Goal: Transaction & Acquisition: Purchase product/service

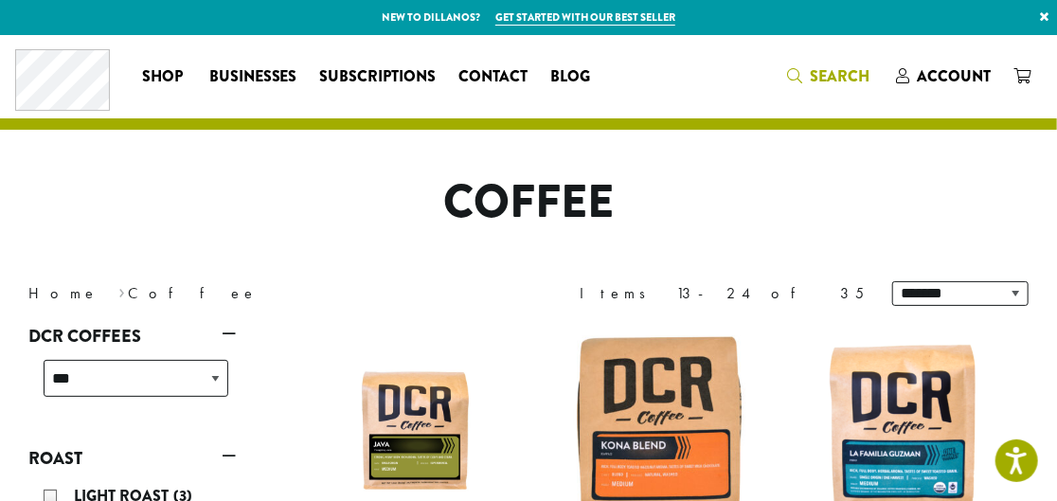
drag, startPoint x: 811, startPoint y: 85, endPoint x: 802, endPoint y: 89, distance: 10.2
click at [811, 85] on span "Search" at bounding box center [828, 77] width 82 height 24
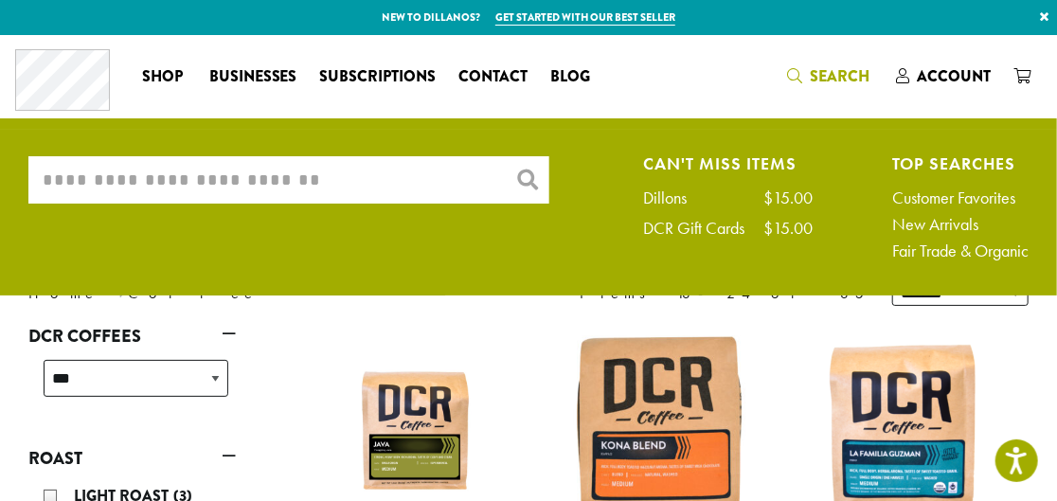
click at [397, 177] on input "What are you searching for?" at bounding box center [288, 179] width 521 height 47
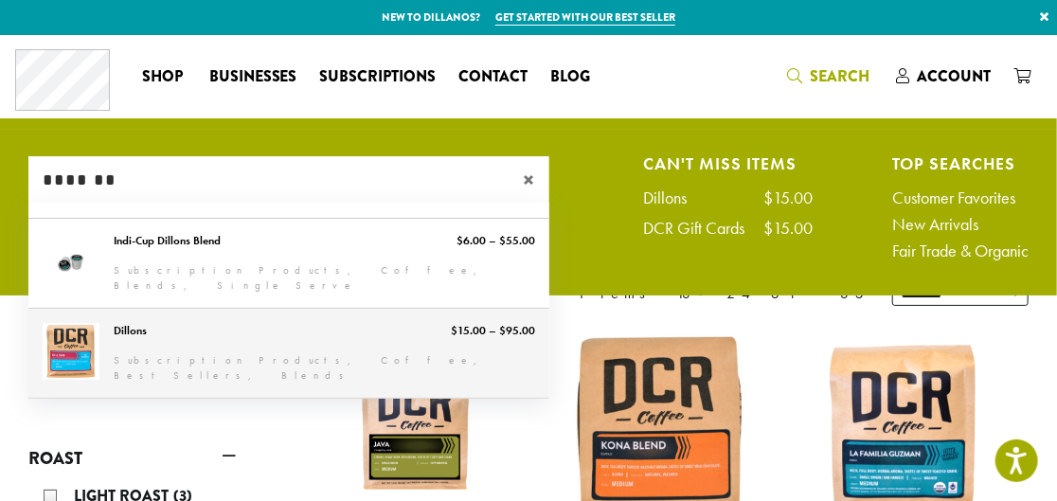
type input "*******"
click at [328, 326] on link "Dillons" at bounding box center [288, 353] width 521 height 89
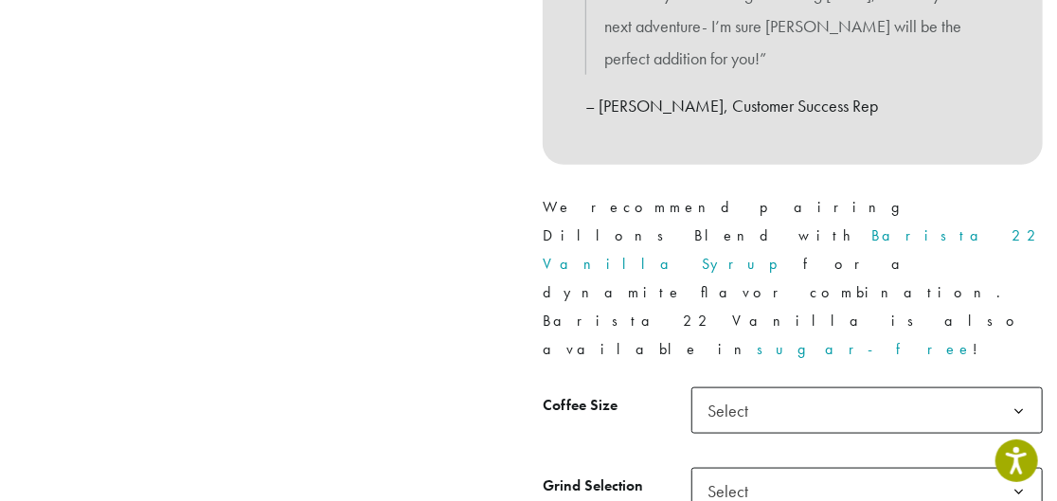
scroll to position [775, 0]
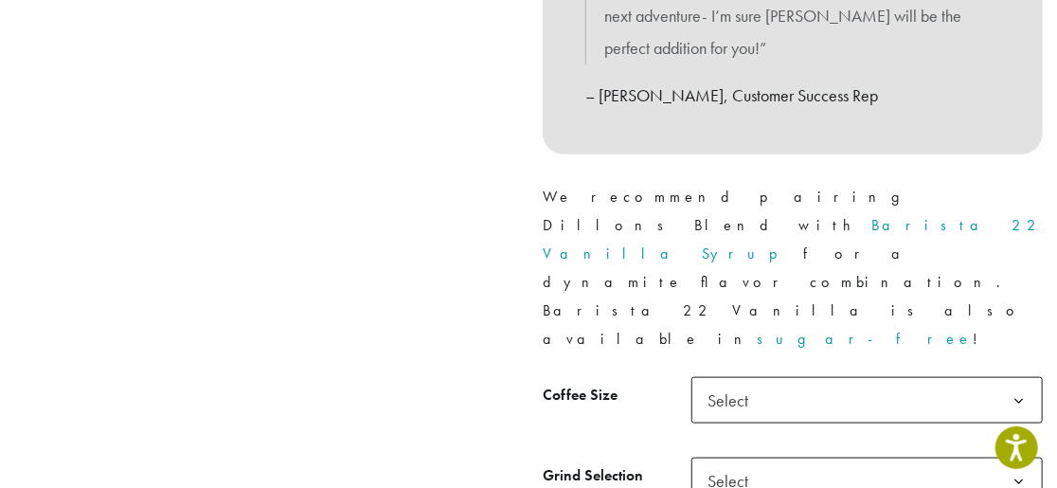
click at [779, 377] on span "Select" at bounding box center [868, 400] width 352 height 46
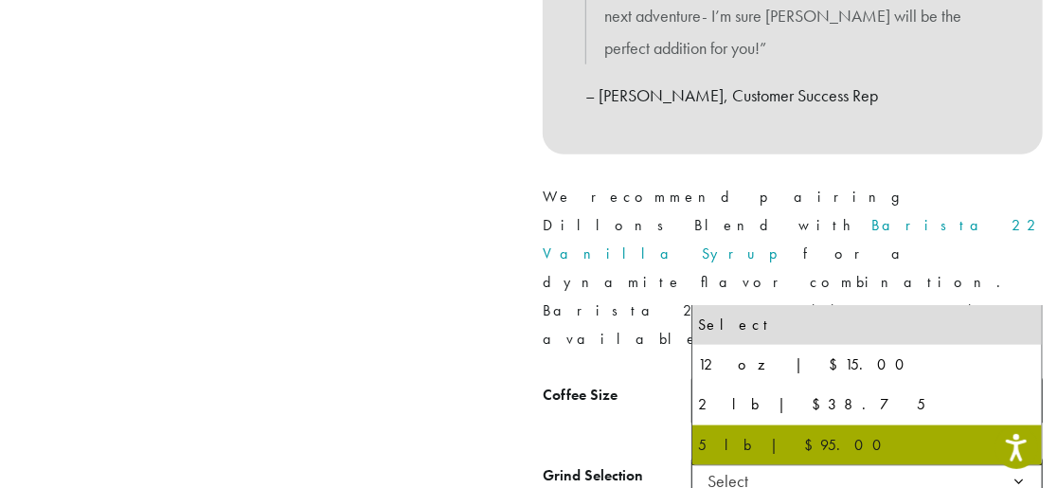
select select "**********"
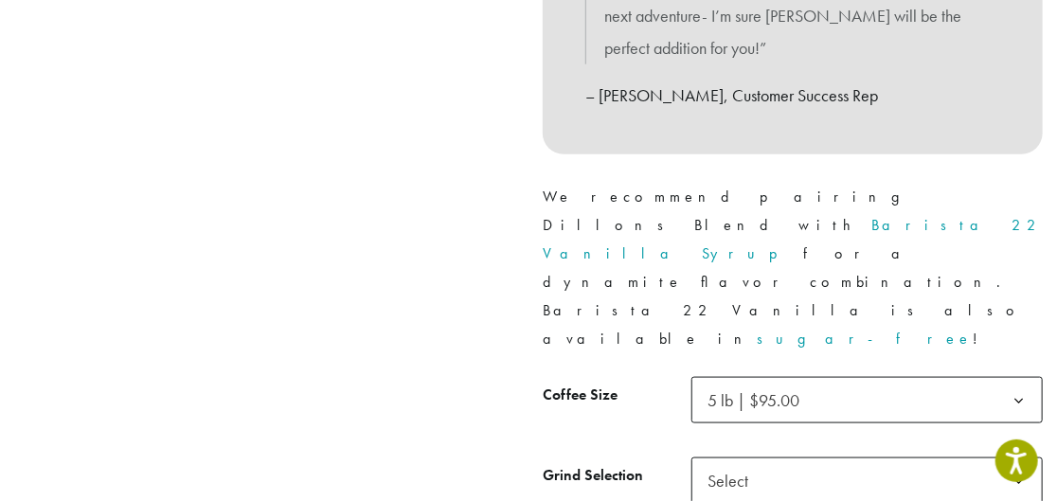
click at [790, 458] on span "Select" at bounding box center [868, 481] width 352 height 46
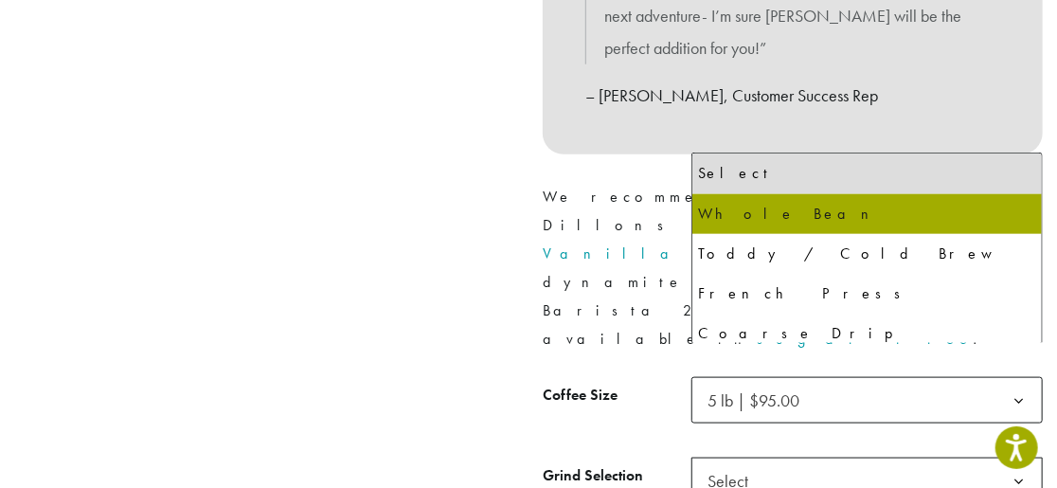
select select "**********"
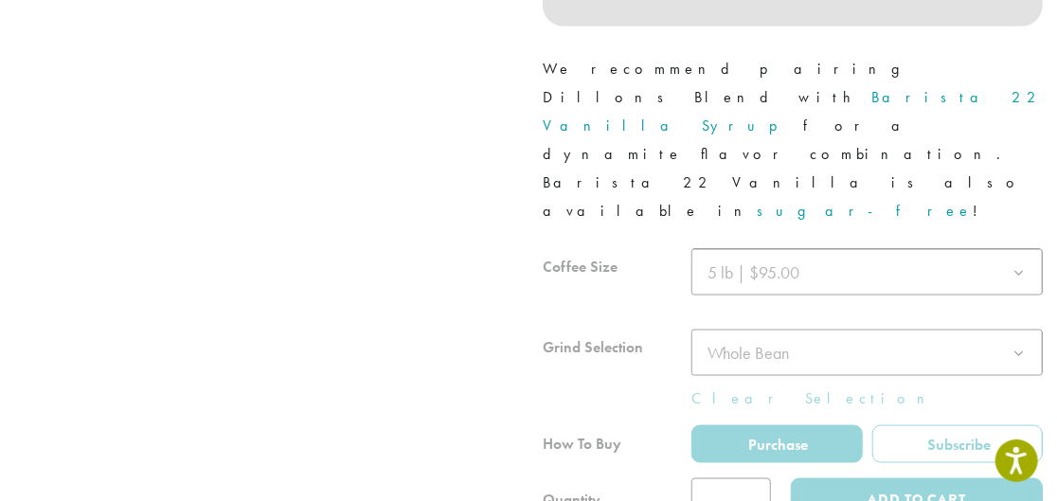
scroll to position [947, 0]
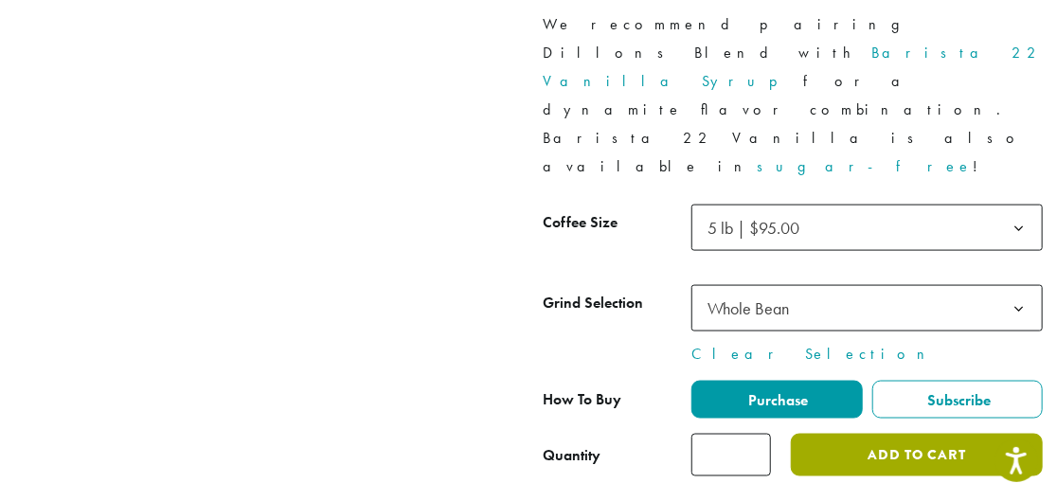
click at [864, 434] on button "Add to cart" at bounding box center [917, 455] width 252 height 43
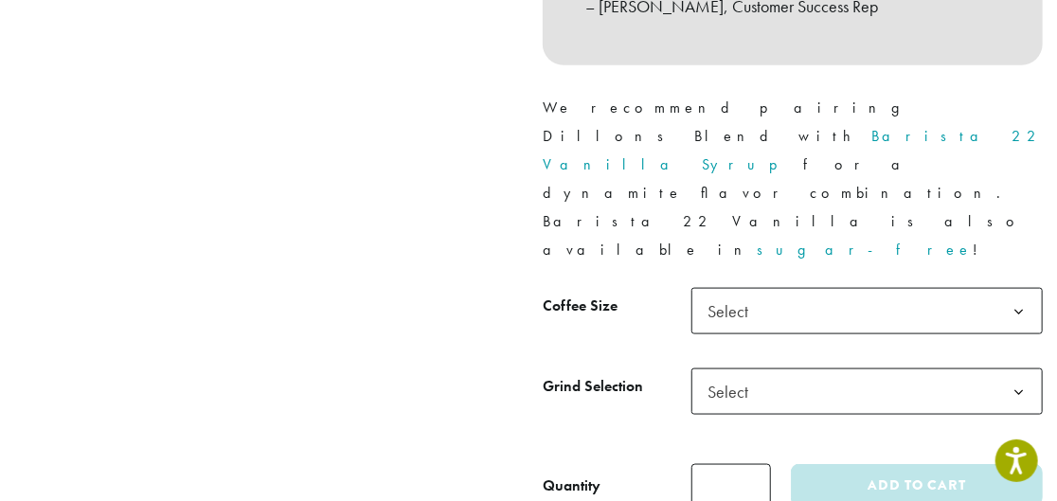
scroll to position [817, 0]
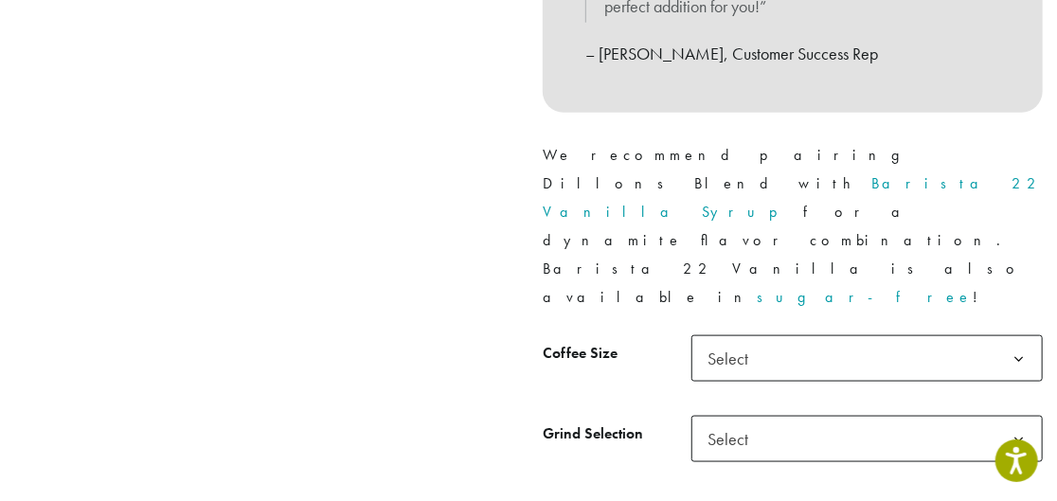
drag, startPoint x: 868, startPoint y: 246, endPoint x: 854, endPoint y: 250, distance: 14.7
click at [868, 335] on span "Select" at bounding box center [868, 358] width 352 height 46
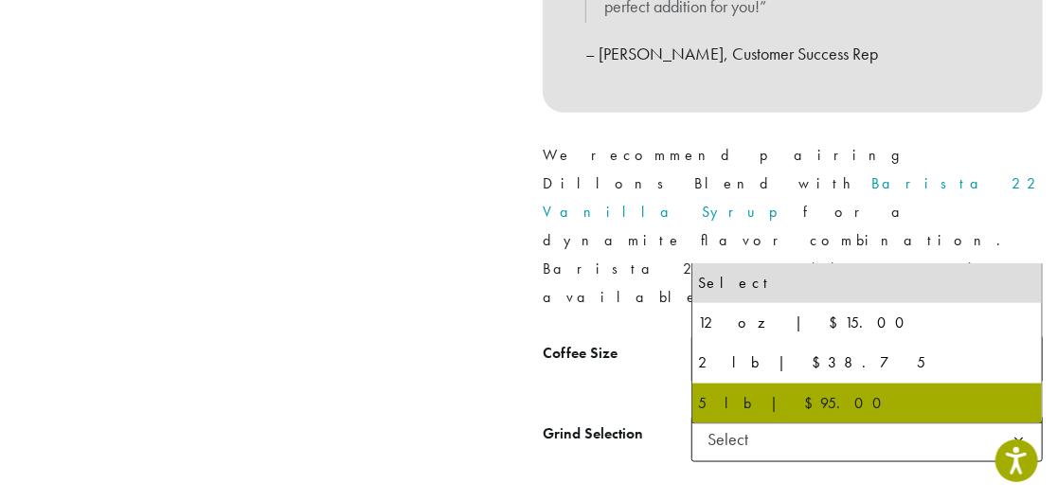
select select "**********"
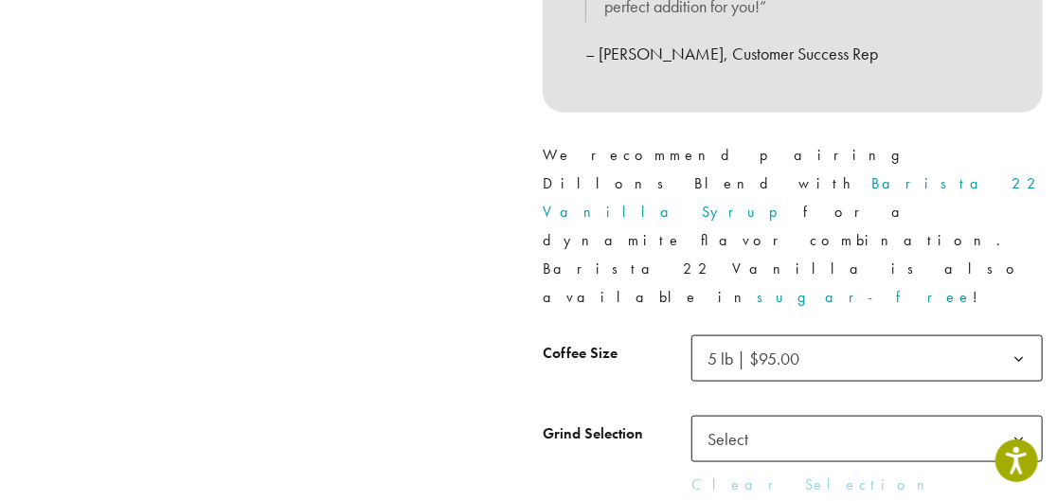
click at [817, 416] on span "Select" at bounding box center [868, 439] width 352 height 46
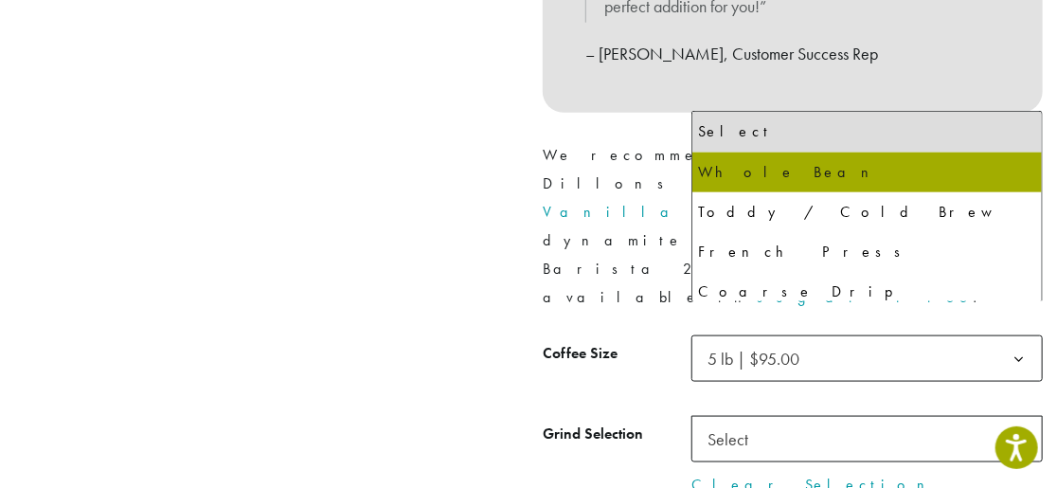
select select "**********"
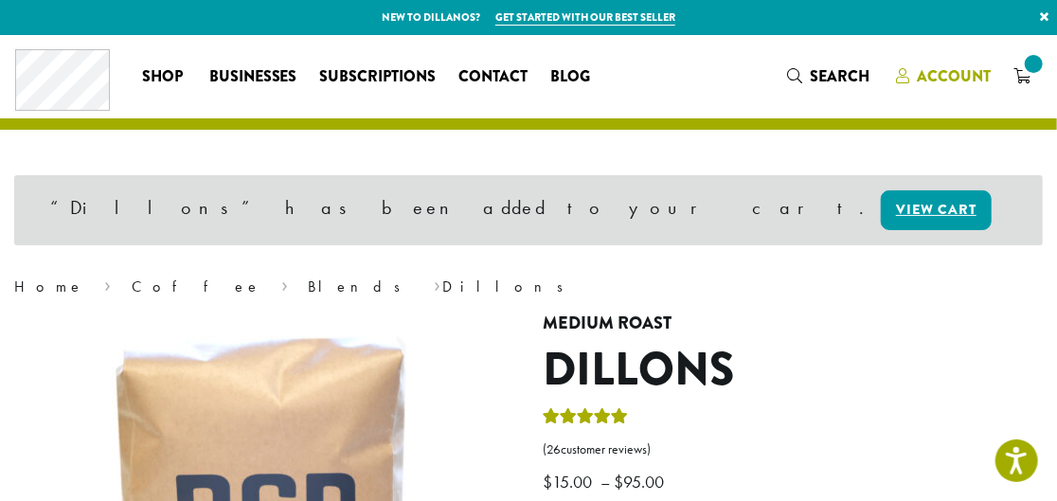
click at [969, 84] on span "Account" at bounding box center [954, 76] width 74 height 22
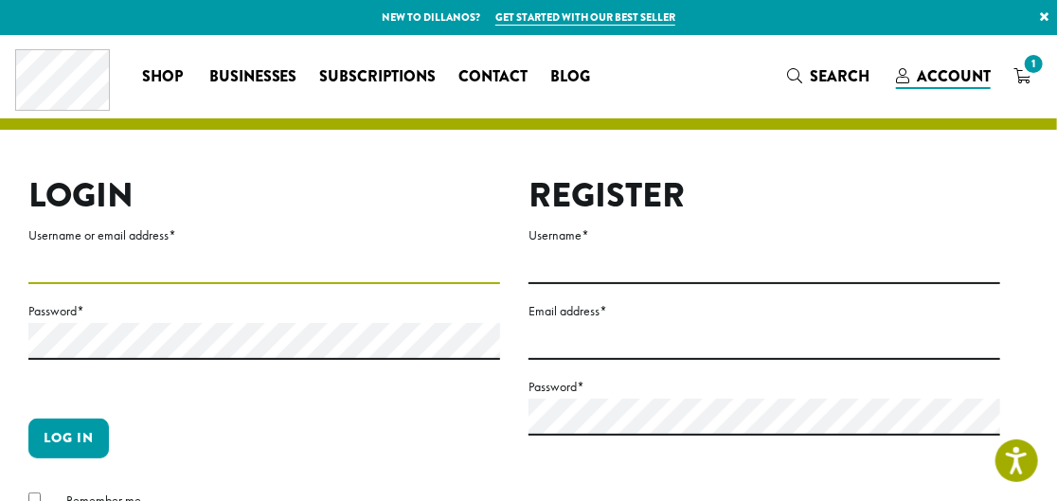
click at [433, 276] on input "Username or email address *" at bounding box center [264, 265] width 472 height 37
type input "**********"
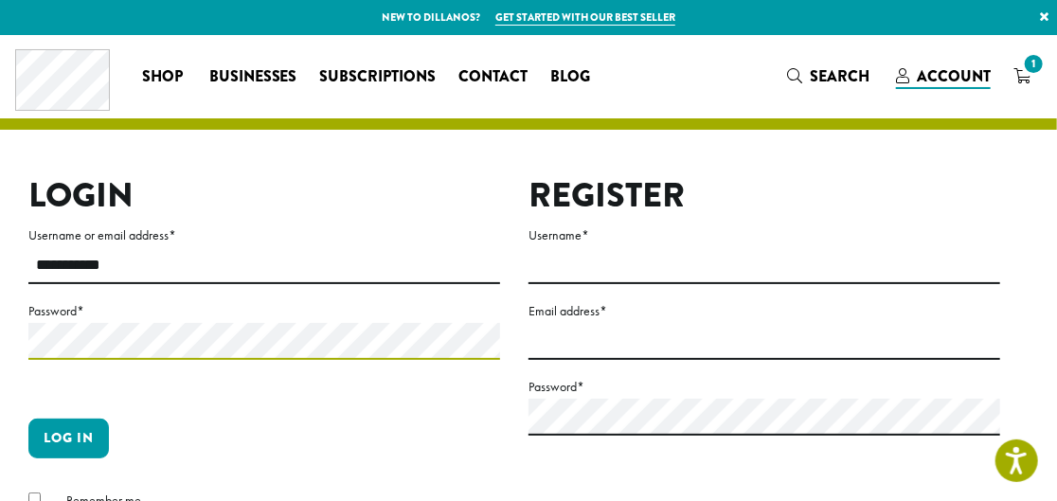
click at [28, 419] on button "Log in" at bounding box center [68, 439] width 81 height 40
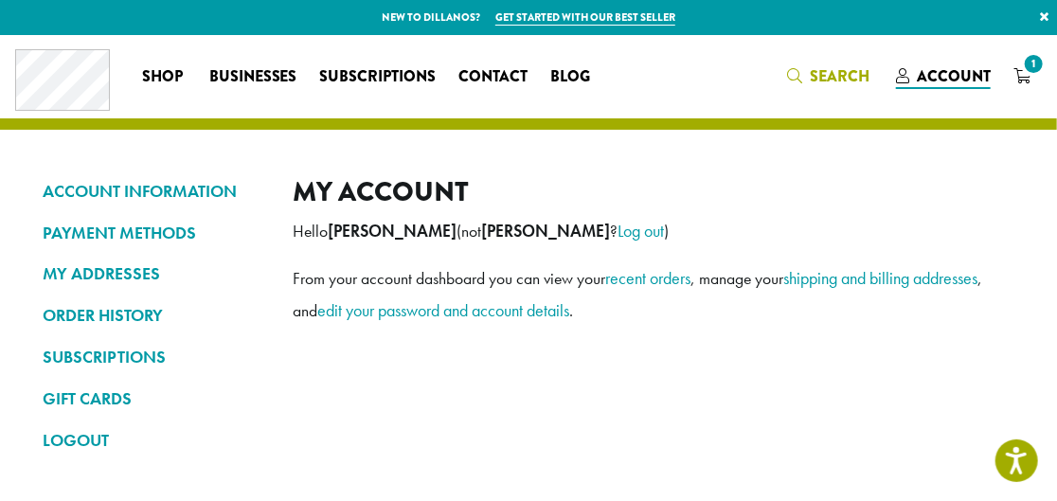
click at [812, 73] on span "Search" at bounding box center [840, 76] width 60 height 22
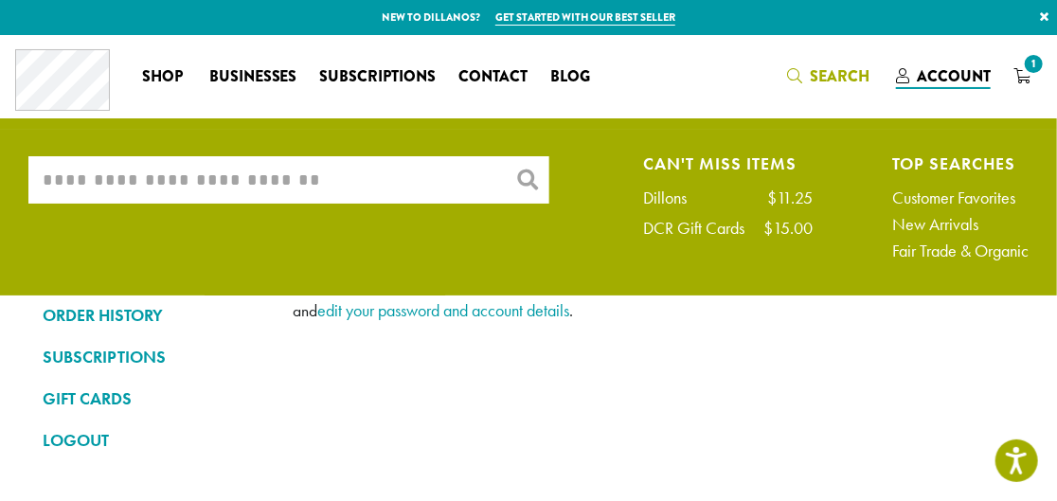
click at [280, 183] on input "What are you searching for?" at bounding box center [288, 179] width 521 height 47
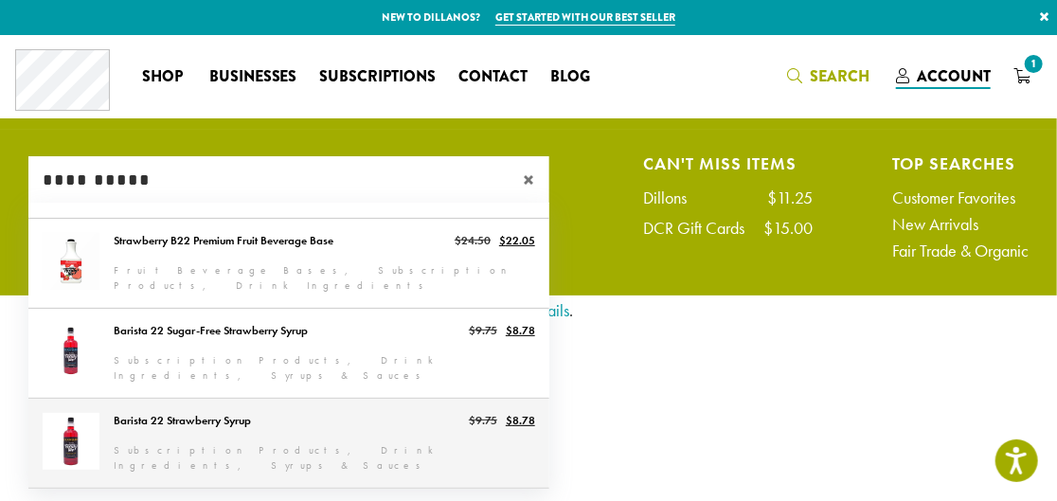
type input "**********"
click at [278, 411] on link "Barista 22 Strawberry Syrup" at bounding box center [288, 443] width 521 height 89
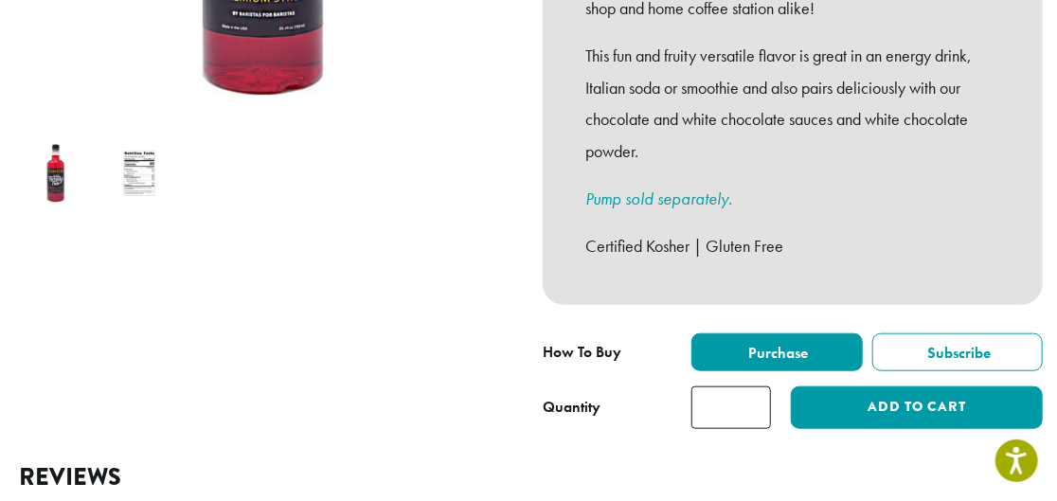
scroll to position [603, 0]
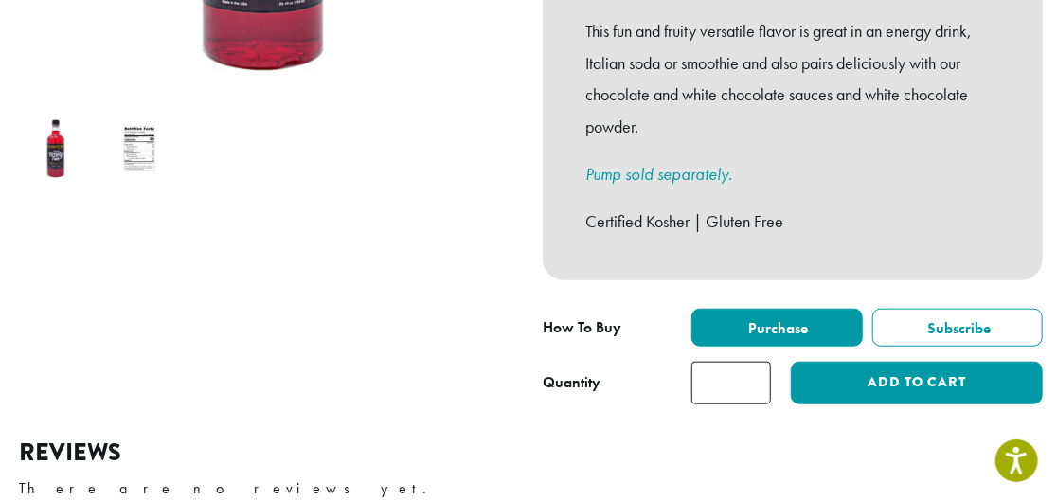
click at [755, 362] on input "*" at bounding box center [732, 383] width 80 height 43
type input "*"
click at [755, 362] on input "*" at bounding box center [732, 383] width 80 height 43
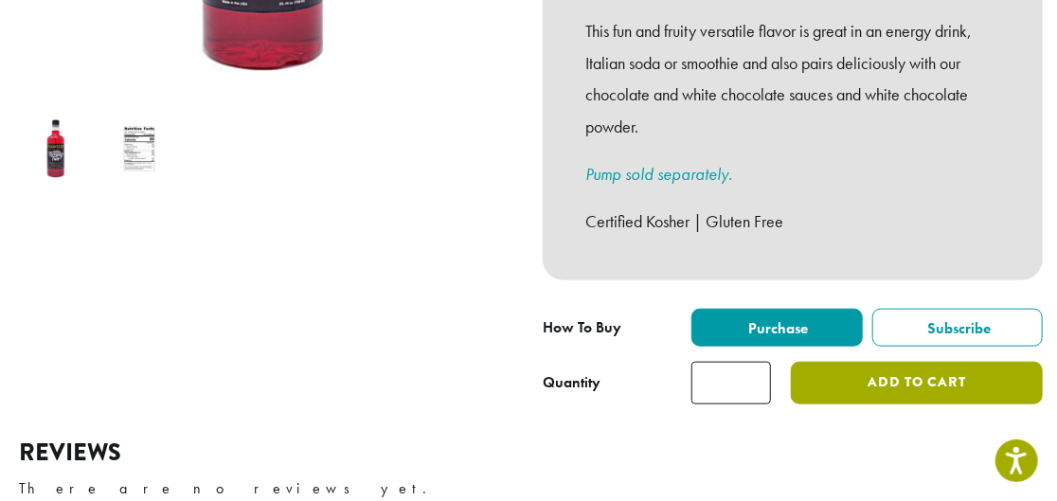
click at [843, 362] on button "Add to cart" at bounding box center [917, 383] width 252 height 43
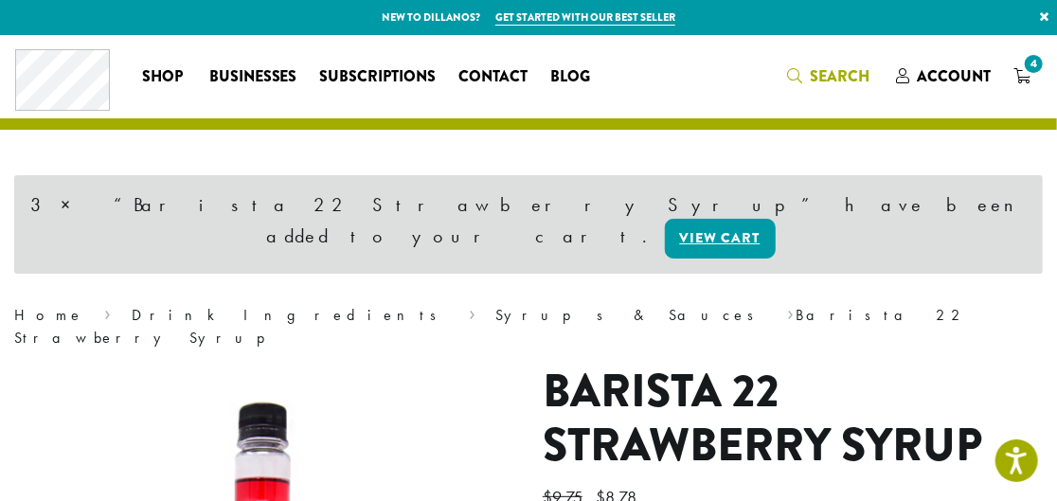
click at [827, 80] on span "Search" at bounding box center [840, 76] width 60 height 22
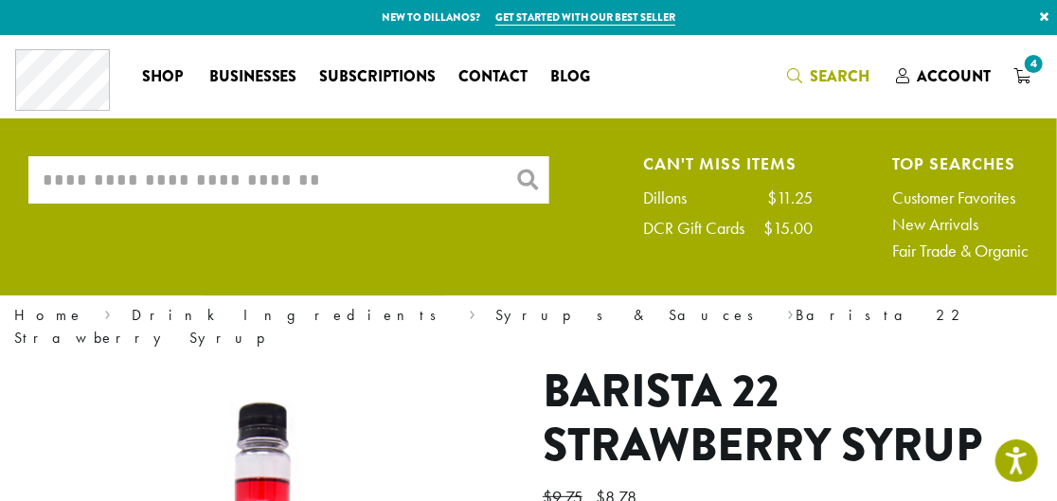
click at [411, 172] on input "What are you searching for?" at bounding box center [288, 179] width 521 height 47
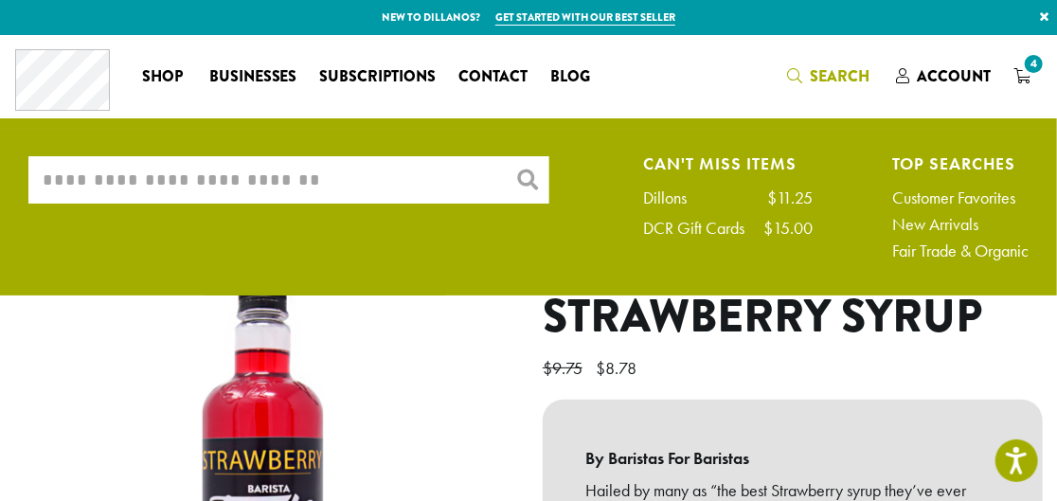
click at [411, 172] on input "What are you searching for?" at bounding box center [288, 179] width 521 height 47
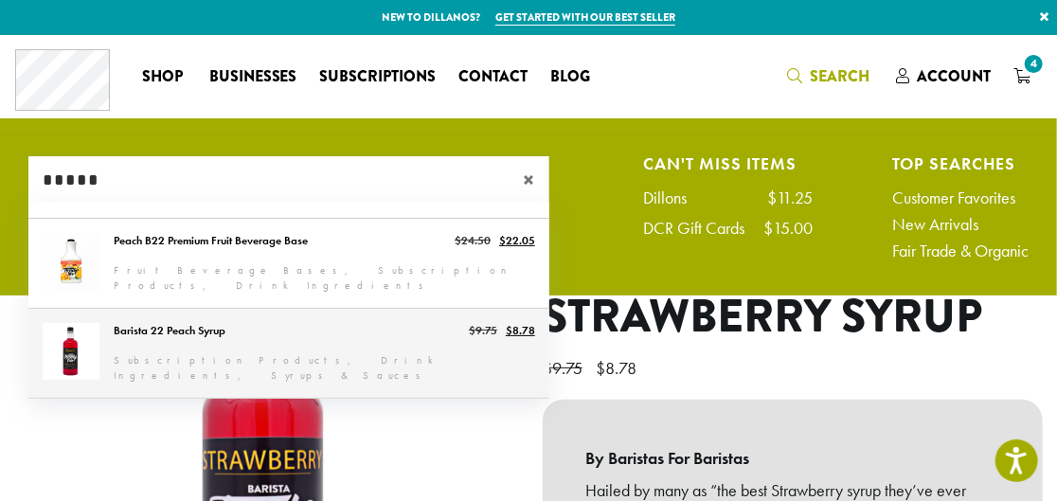
type input "*****"
click at [283, 360] on link "Barista 22 Peach Syrup" at bounding box center [288, 353] width 521 height 89
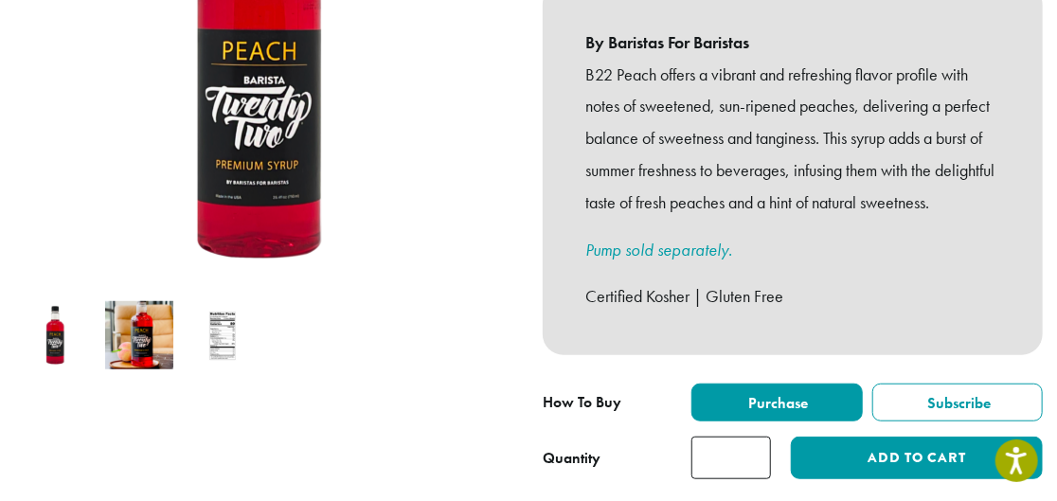
scroll to position [430, 0]
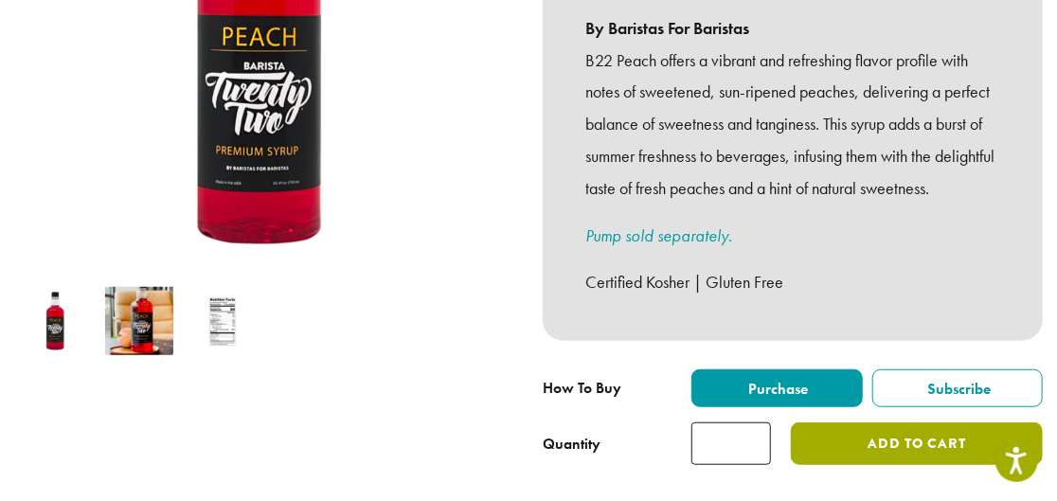
click at [820, 449] on button "Add to cart" at bounding box center [917, 444] width 252 height 43
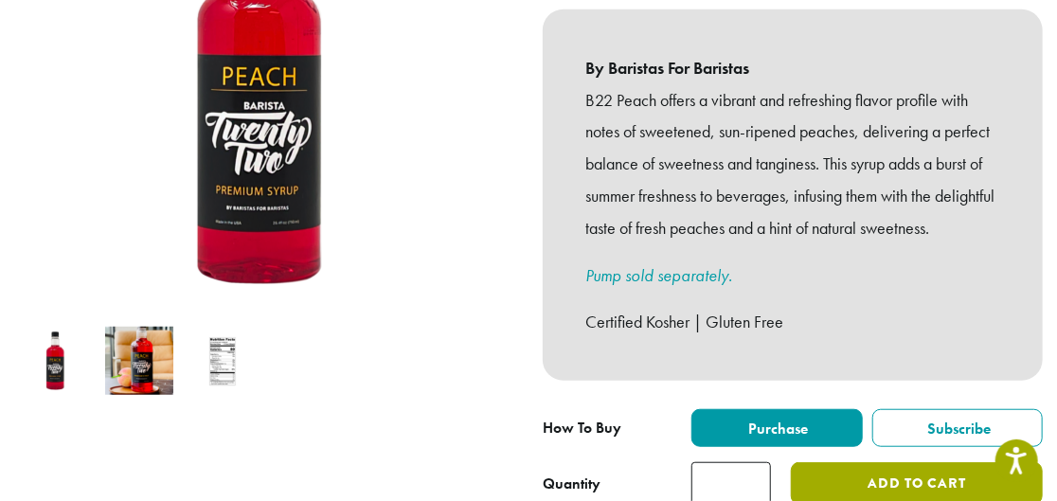
scroll to position [388, 0]
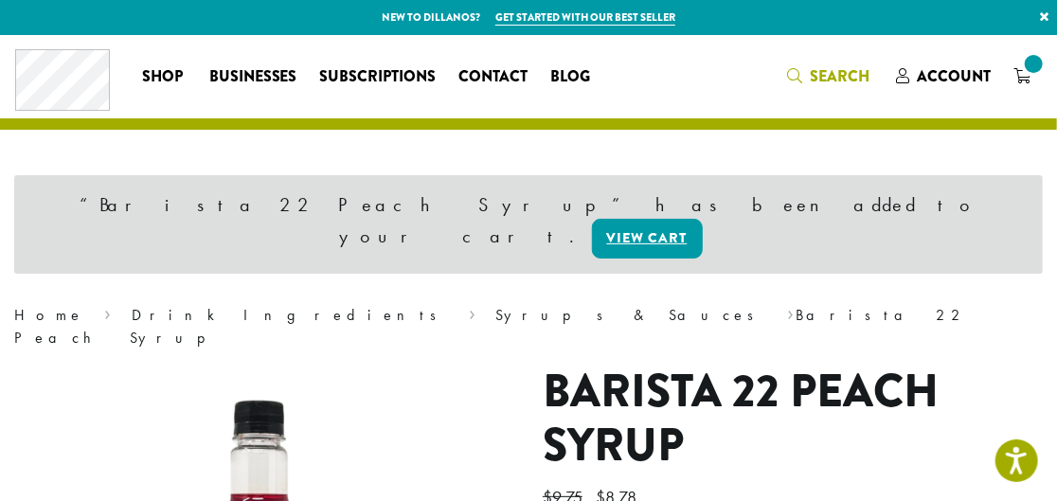
click at [836, 67] on span "Search" at bounding box center [840, 76] width 60 height 22
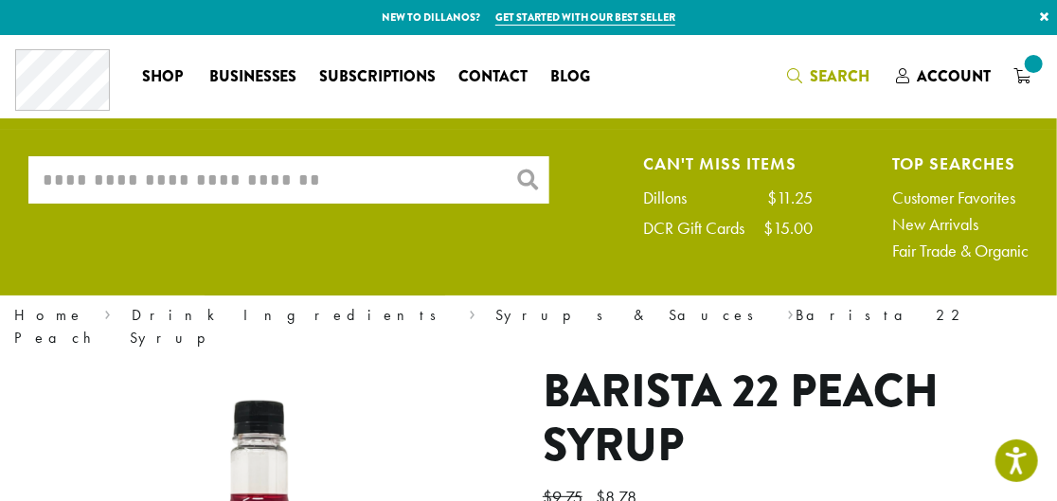
click at [362, 161] on input "What are you searching for?" at bounding box center [288, 179] width 521 height 47
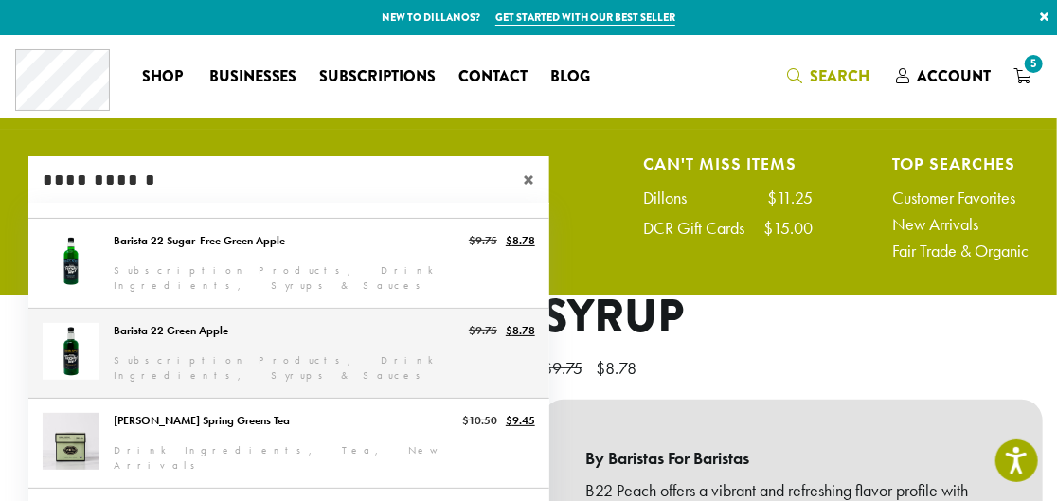
type input "**********"
click at [351, 340] on link "Barista 22 Green Apple" at bounding box center [288, 353] width 521 height 89
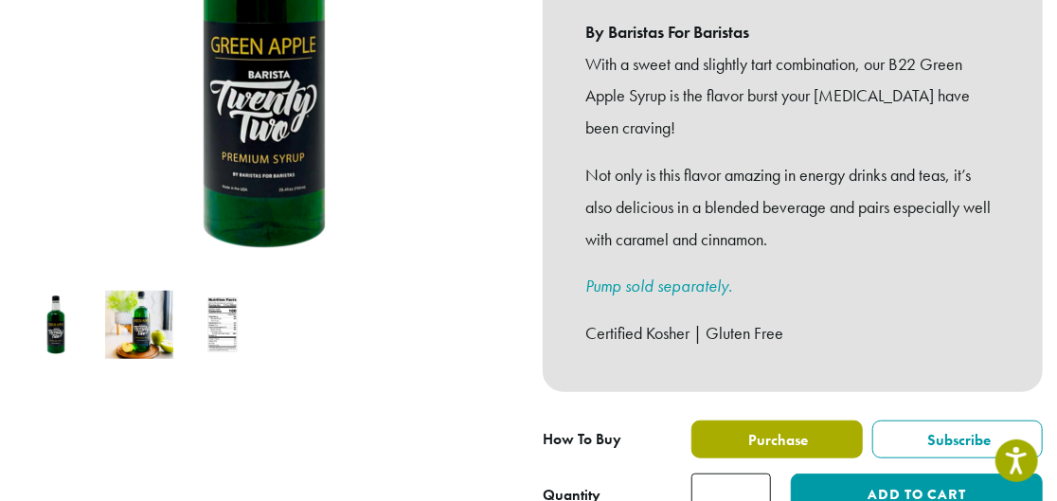
scroll to position [430, 0]
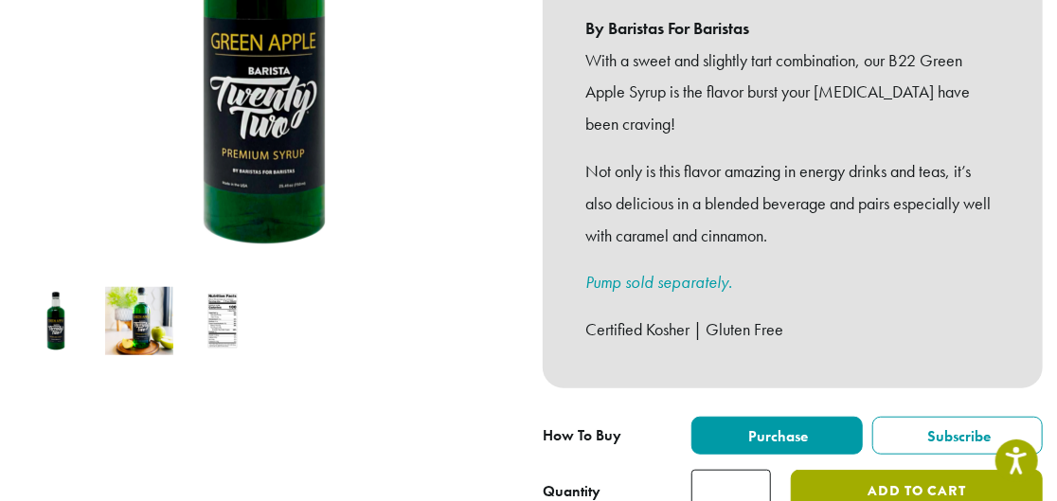
click at [902, 470] on button "Add to cart" at bounding box center [917, 491] width 252 height 43
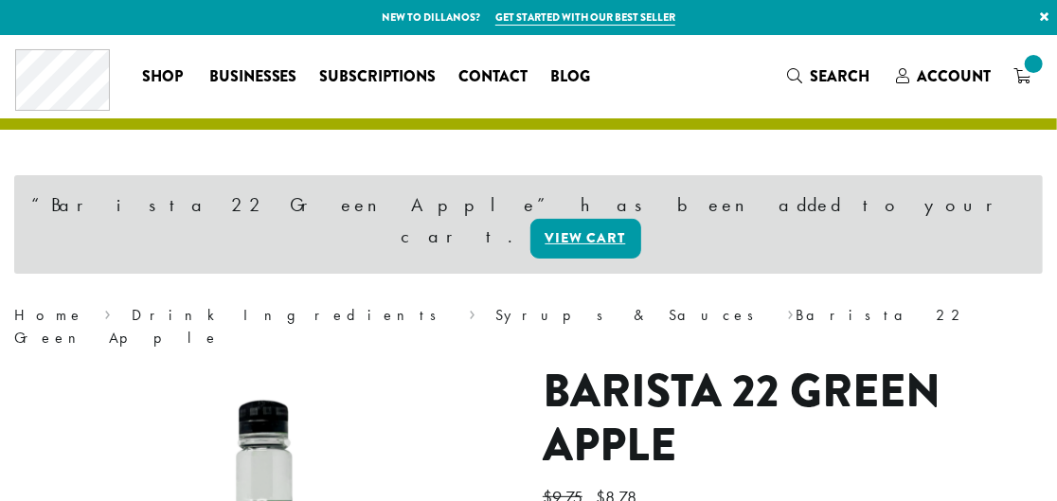
click at [819, 99] on div "Coffee All Coffees Best Sellers Blends Single Origins Dillanos Limited Organic …" at bounding box center [528, 76] width 1027 height 62
click at [818, 87] on span "Search" at bounding box center [828, 77] width 82 height 24
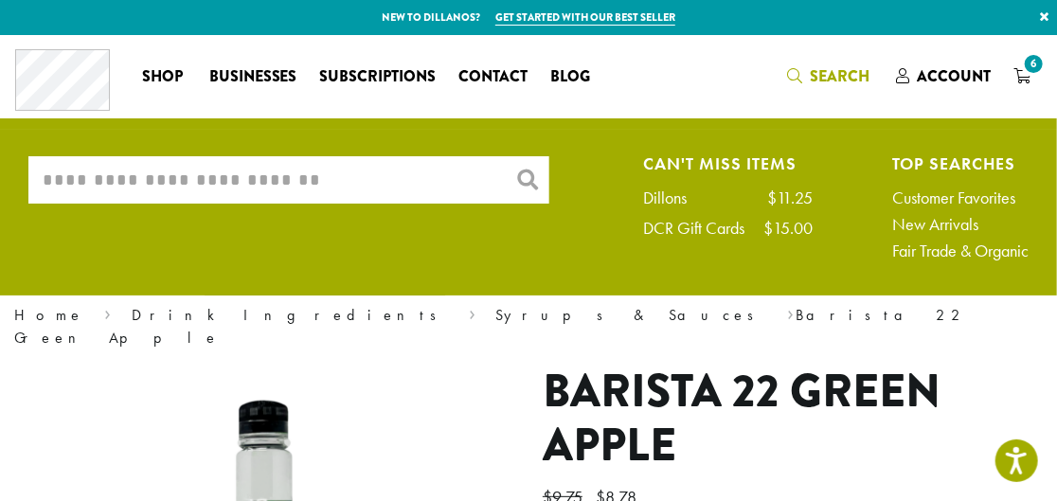
click at [375, 188] on input "What are you searching for?" at bounding box center [288, 179] width 521 height 47
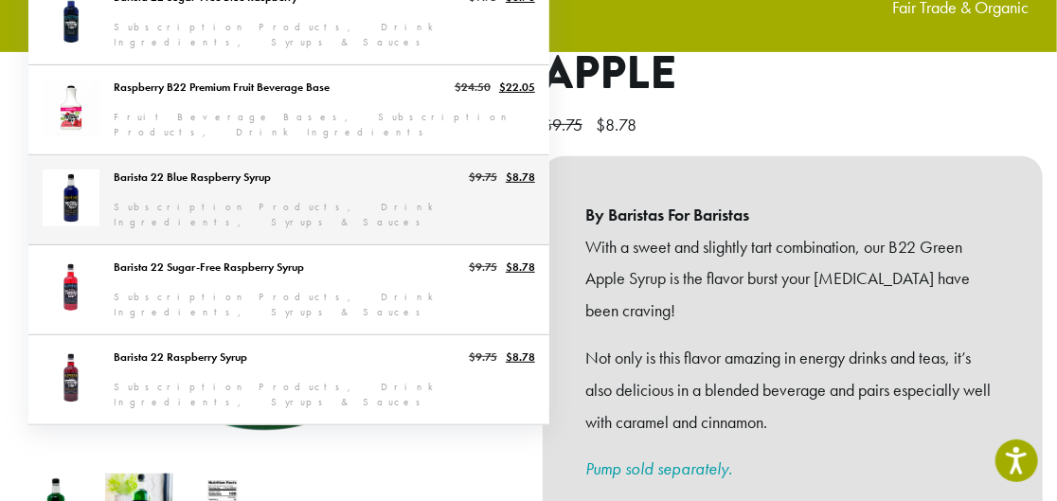
scroll to position [258, 0]
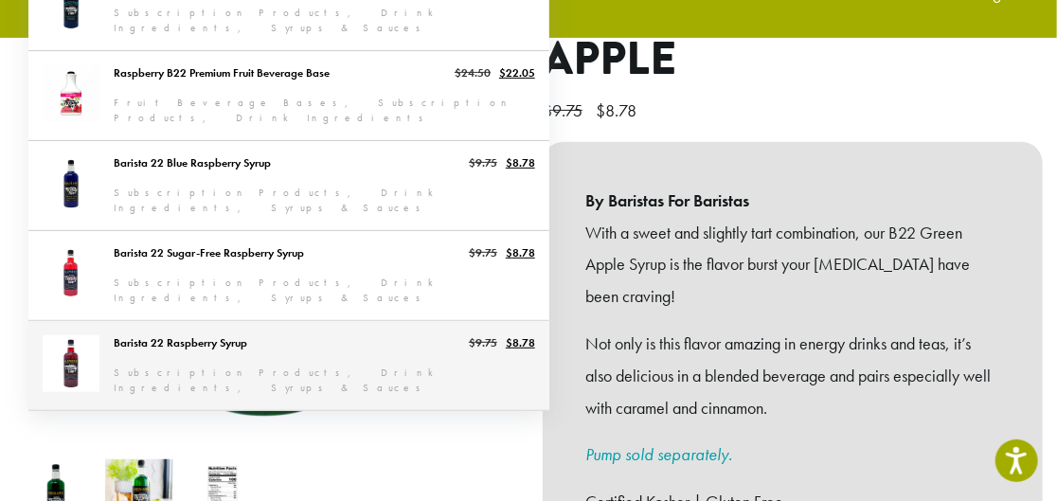
type input "*********"
click at [294, 353] on link "Barista 22 Raspberry Syrup" at bounding box center [288, 365] width 521 height 89
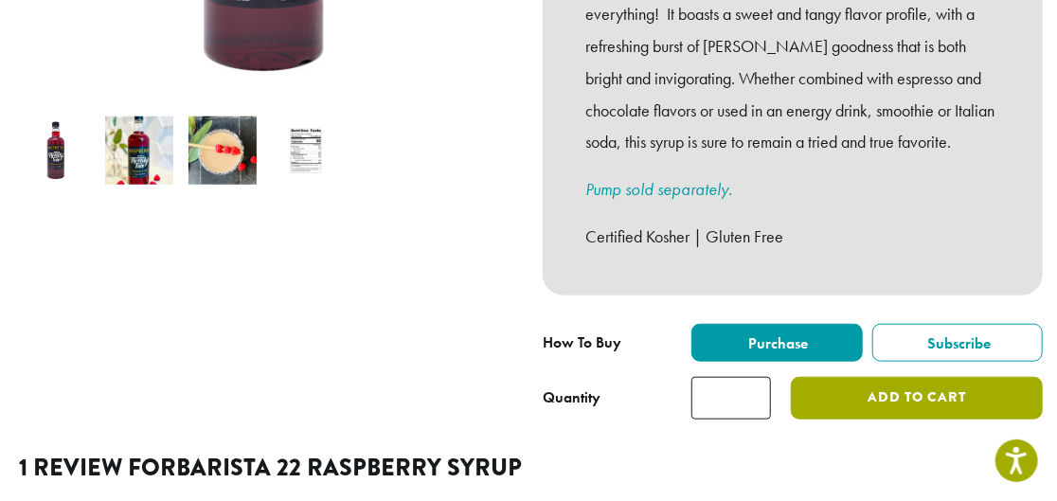
scroll to position [603, 0]
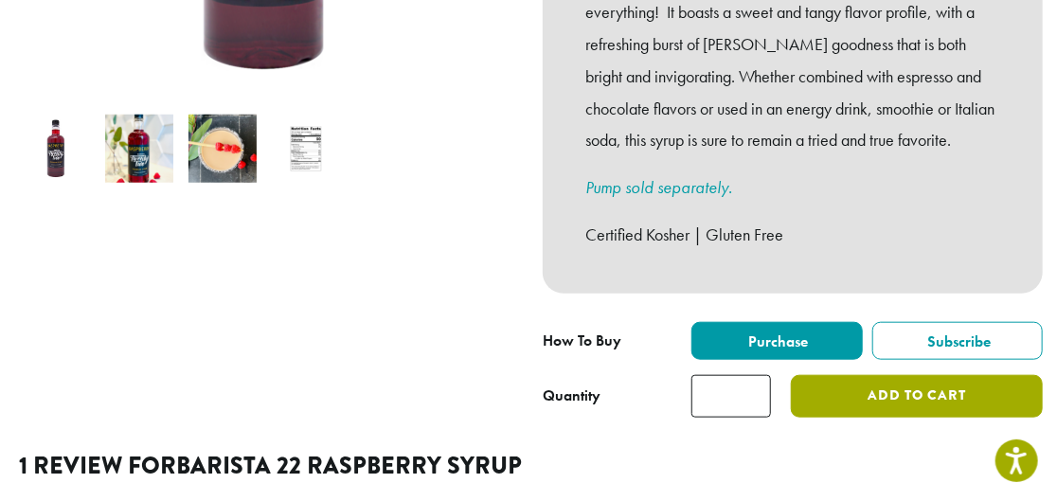
click at [852, 375] on button "Add to cart" at bounding box center [917, 396] width 252 height 43
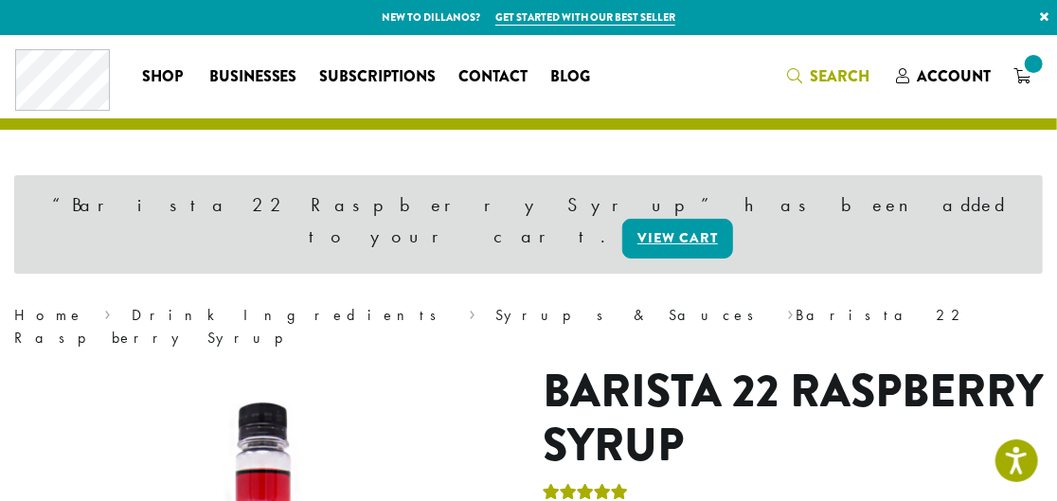
click at [816, 70] on span "Search" at bounding box center [840, 76] width 60 height 22
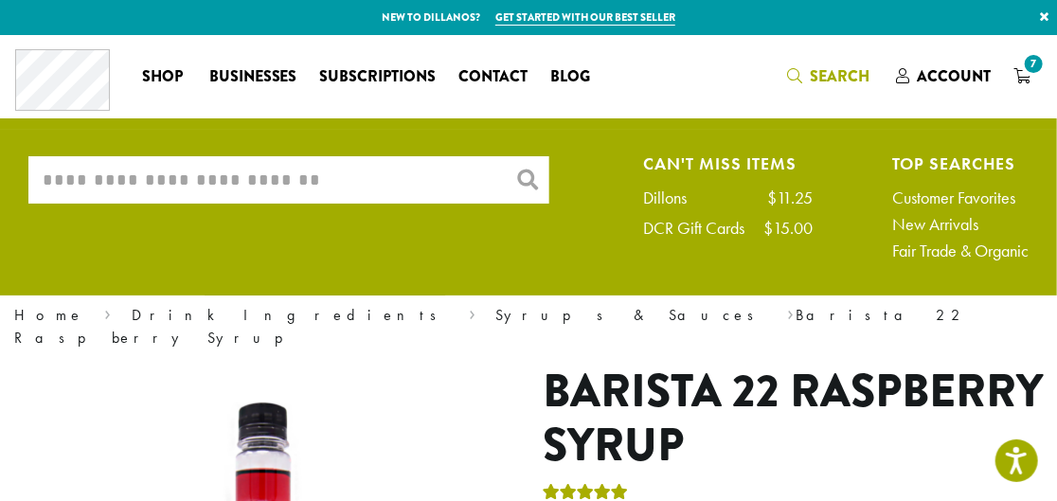
click at [382, 163] on input "What are you searching for?" at bounding box center [288, 179] width 521 height 47
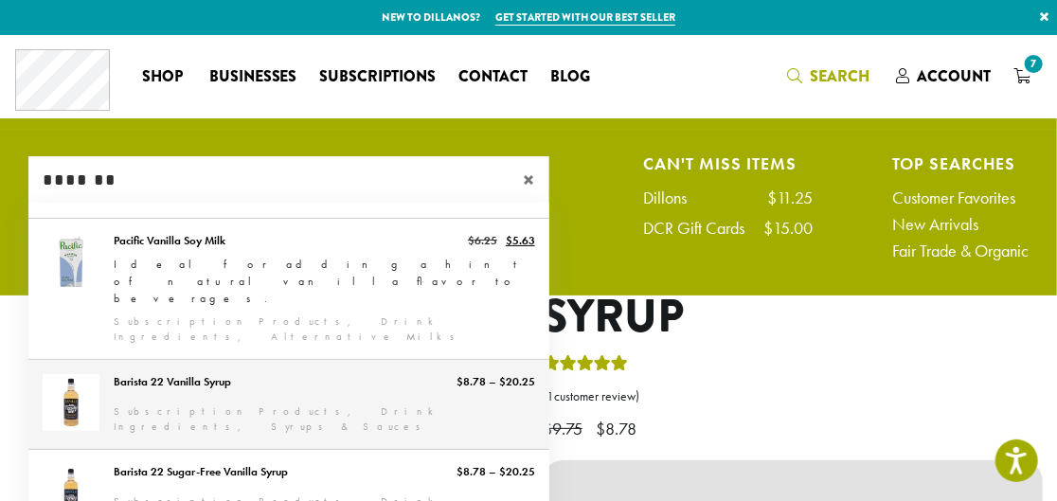
type input "*******"
click at [323, 360] on link "Barista 22 Vanilla Syrup" at bounding box center [288, 404] width 521 height 89
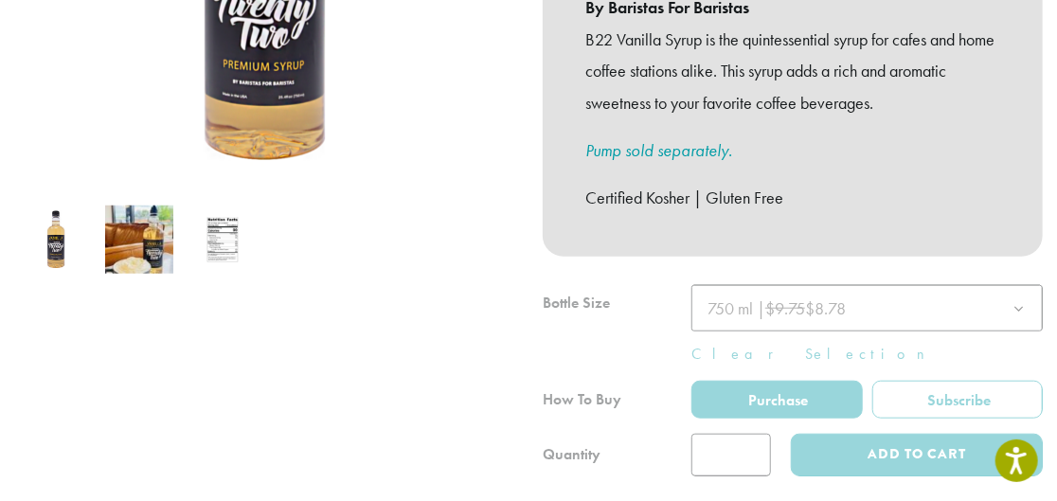
scroll to position [516, 0]
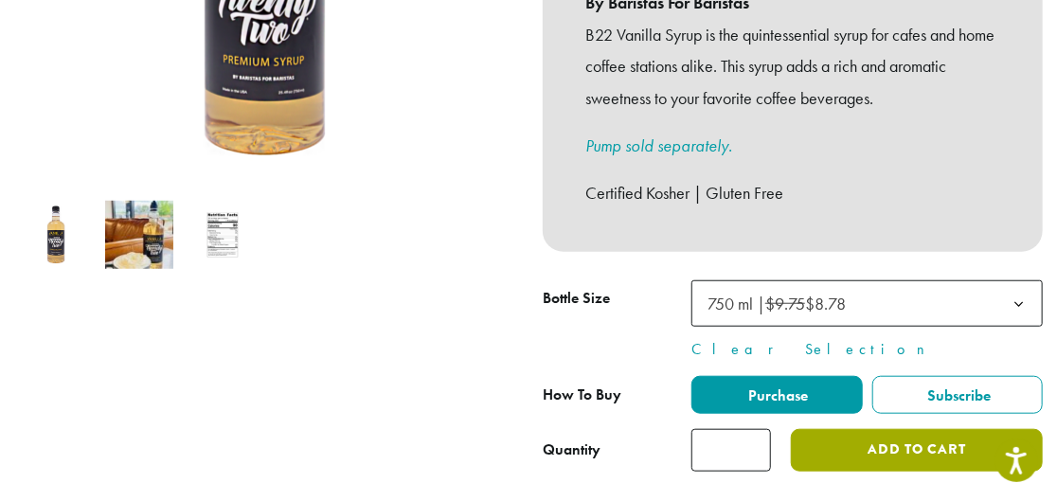
click at [859, 429] on button "Add to cart" at bounding box center [917, 450] width 252 height 43
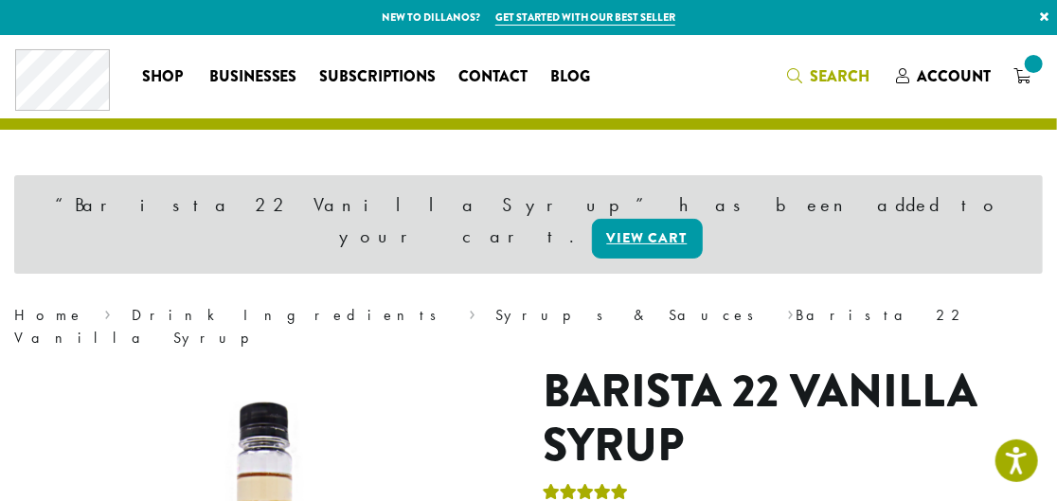
click at [865, 80] on span "Search" at bounding box center [840, 76] width 60 height 22
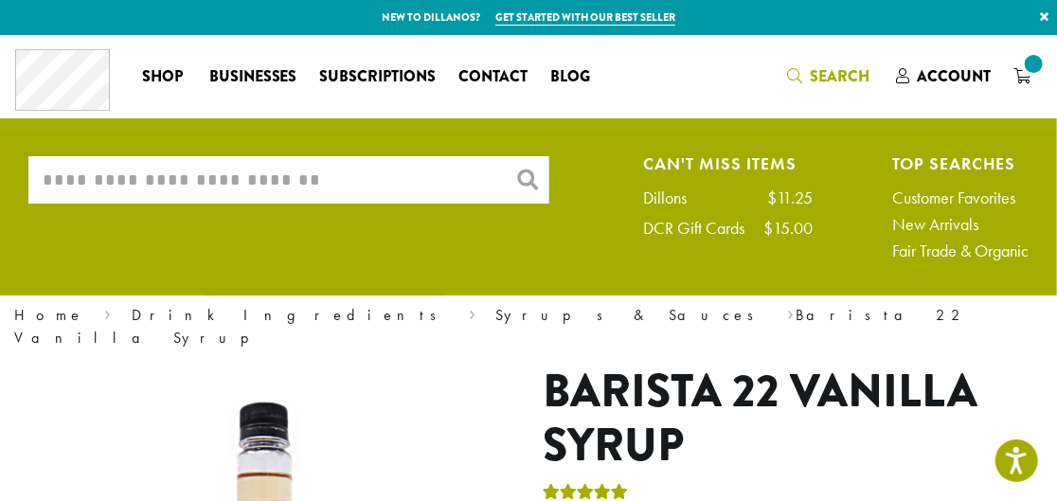
click at [417, 179] on input "What are you searching for?" at bounding box center [288, 179] width 521 height 47
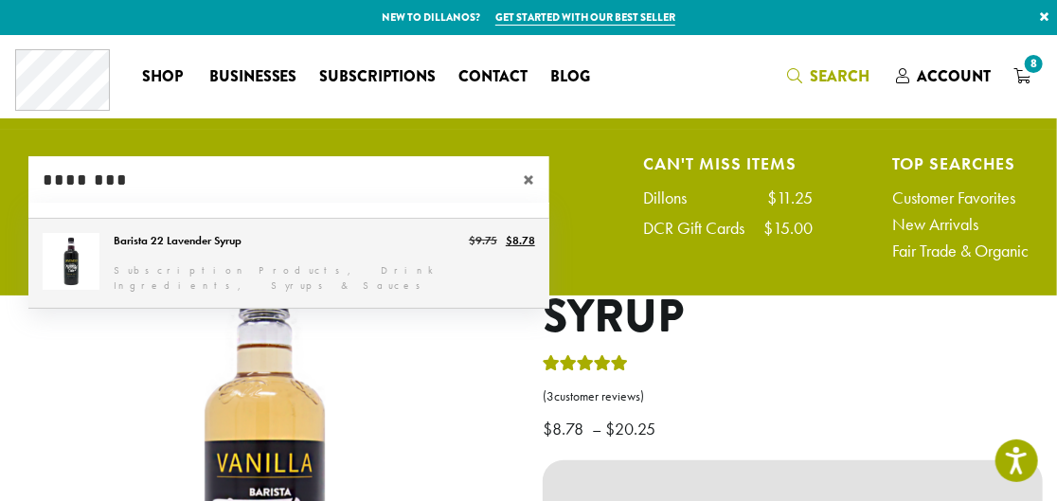
type input "********"
click at [245, 271] on link "Barista 22 Lavender Syrup" at bounding box center [288, 263] width 521 height 89
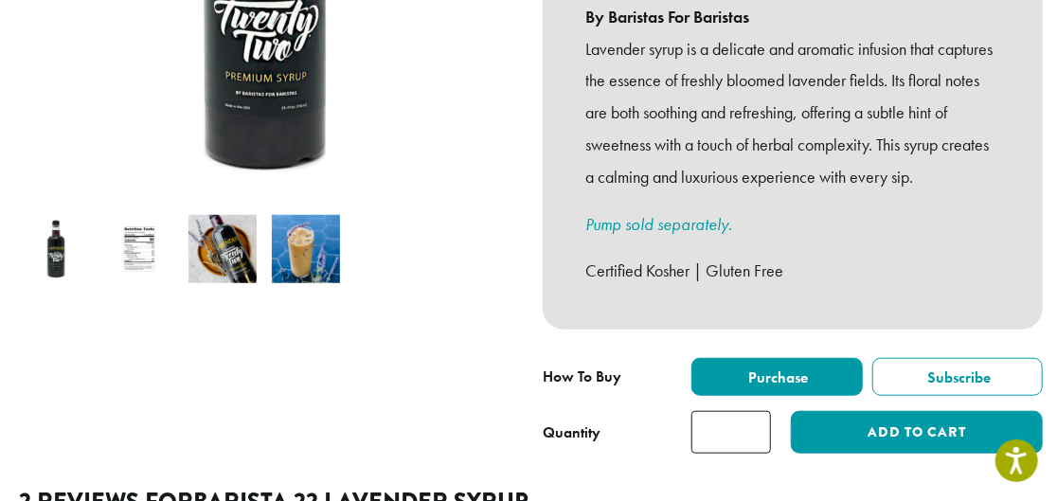
scroll to position [516, 0]
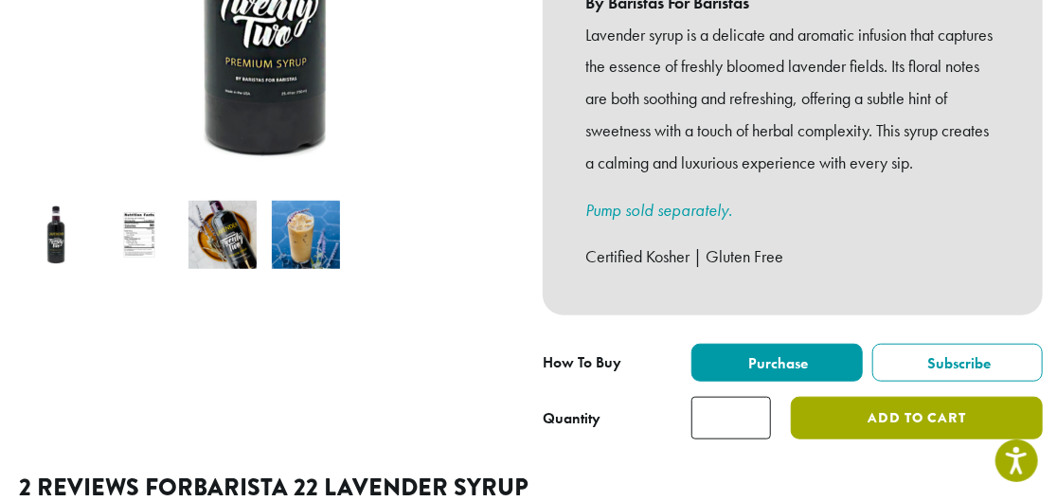
click at [828, 397] on button "Add to cart" at bounding box center [917, 418] width 252 height 43
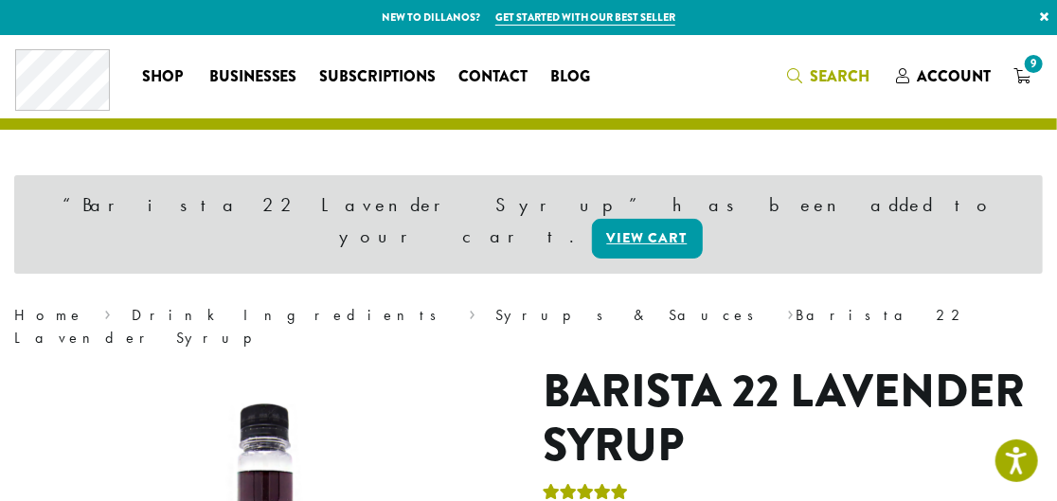
click at [849, 61] on link "Search" at bounding box center [830, 76] width 109 height 31
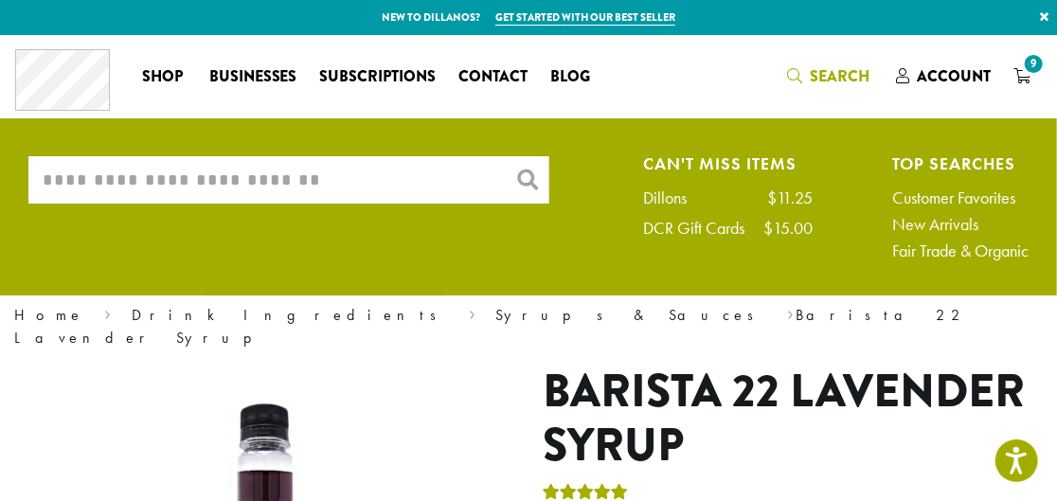
click at [356, 174] on input "What are you searching for?" at bounding box center [288, 179] width 521 height 47
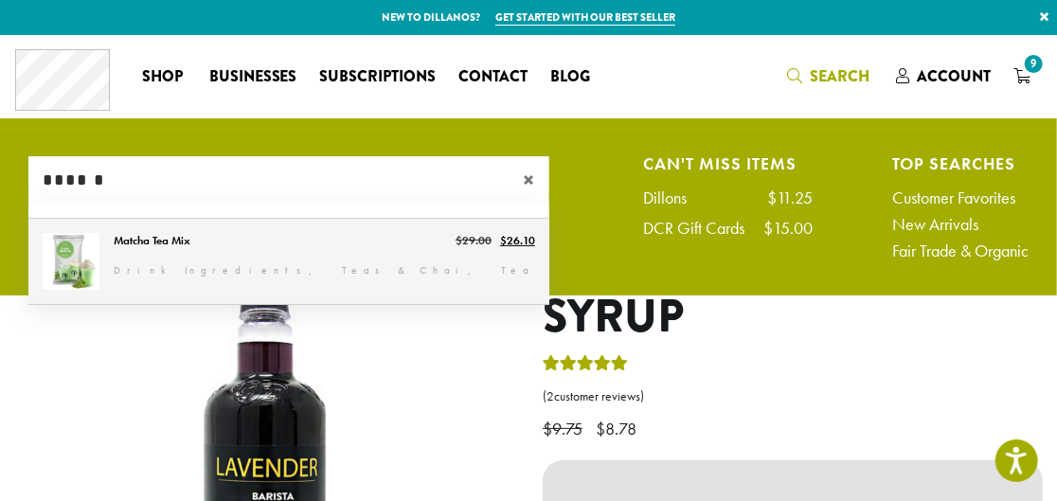
type input "******"
click at [371, 251] on link "Matcha Tea Mix" at bounding box center [288, 261] width 521 height 85
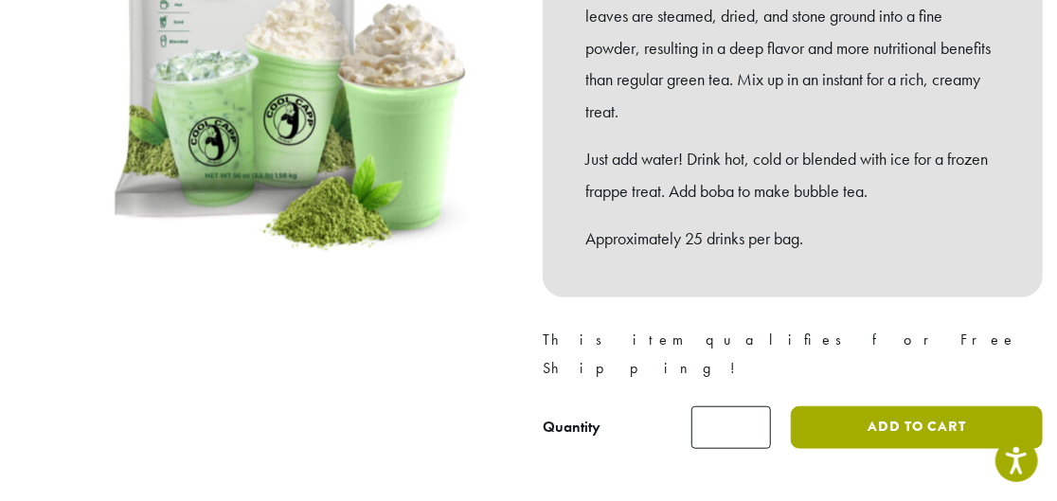
scroll to position [430, 0]
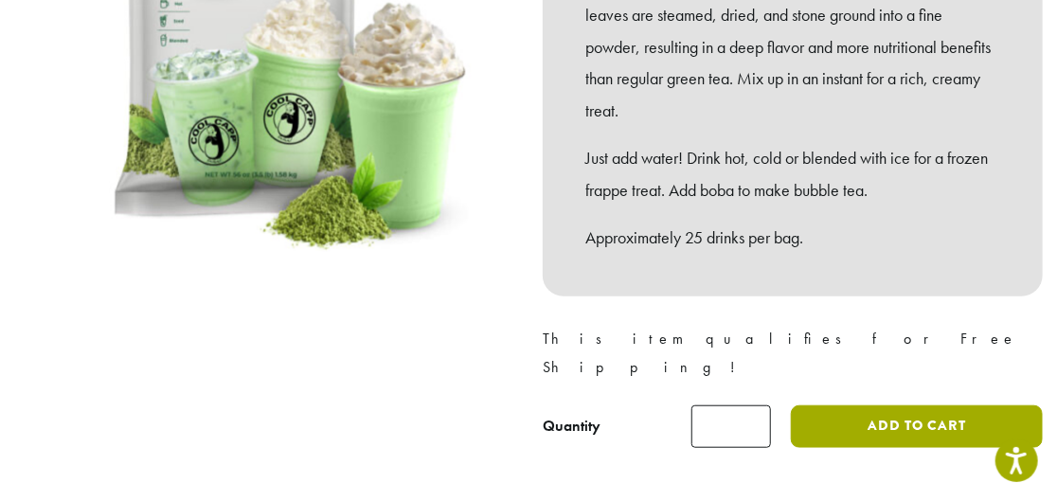
click at [881, 406] on button "Add to cart" at bounding box center [917, 427] width 252 height 43
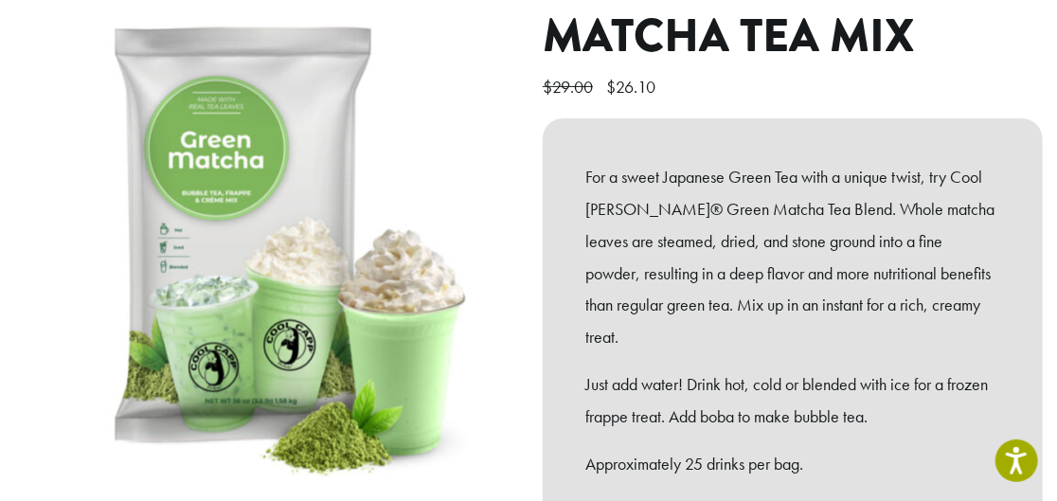
scroll to position [125, 0]
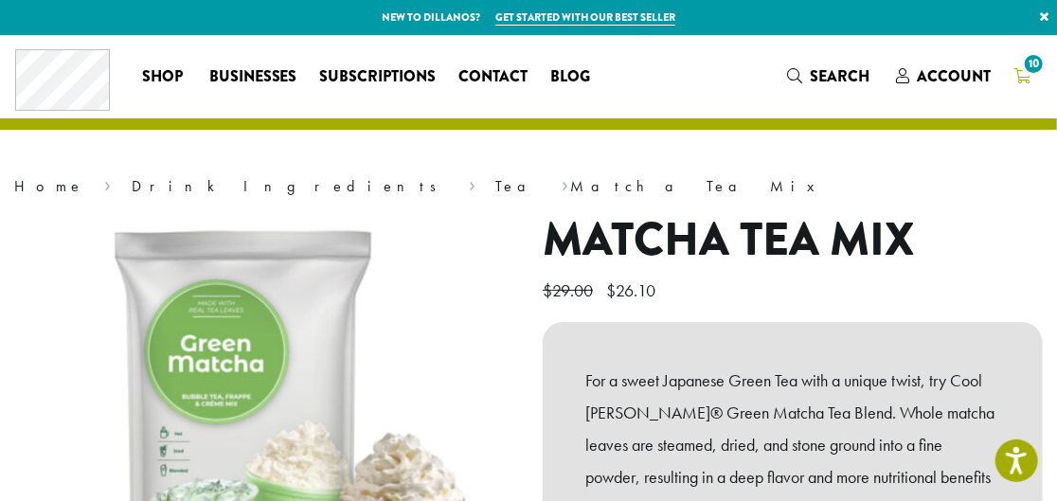
click at [1017, 78] on icon "10" at bounding box center [1022, 75] width 17 height 15
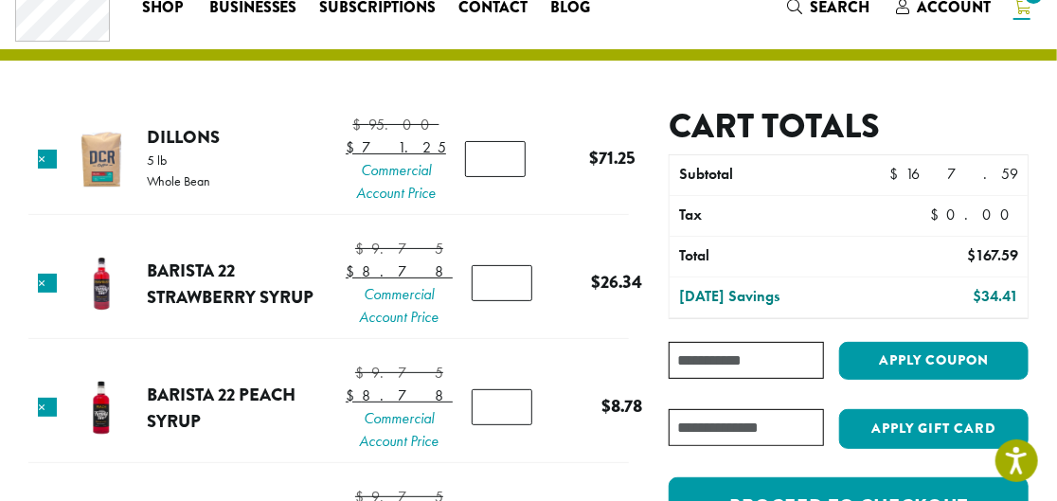
scroll to position [34, 0]
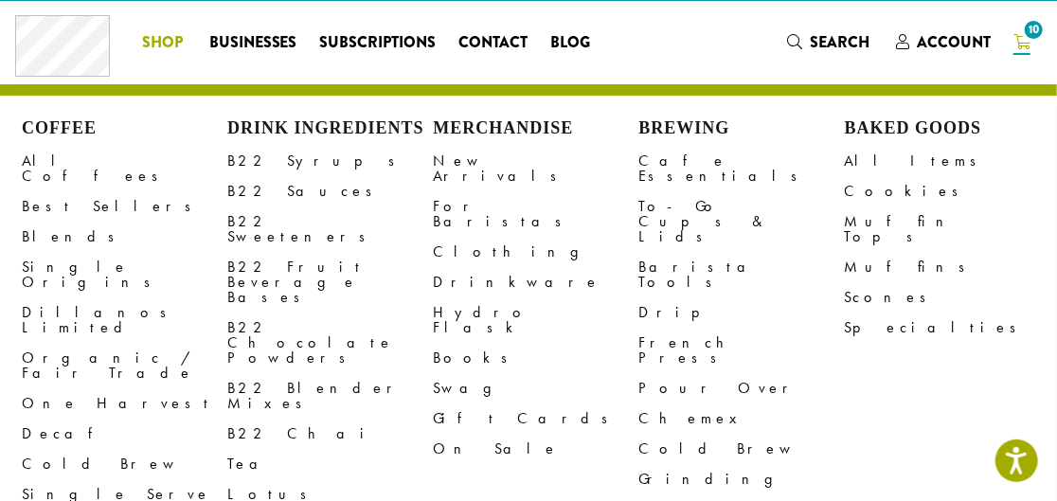
click at [167, 49] on span "Shop" at bounding box center [162, 43] width 41 height 24
click at [1037, 42] on span "10" at bounding box center [1034, 30] width 26 height 26
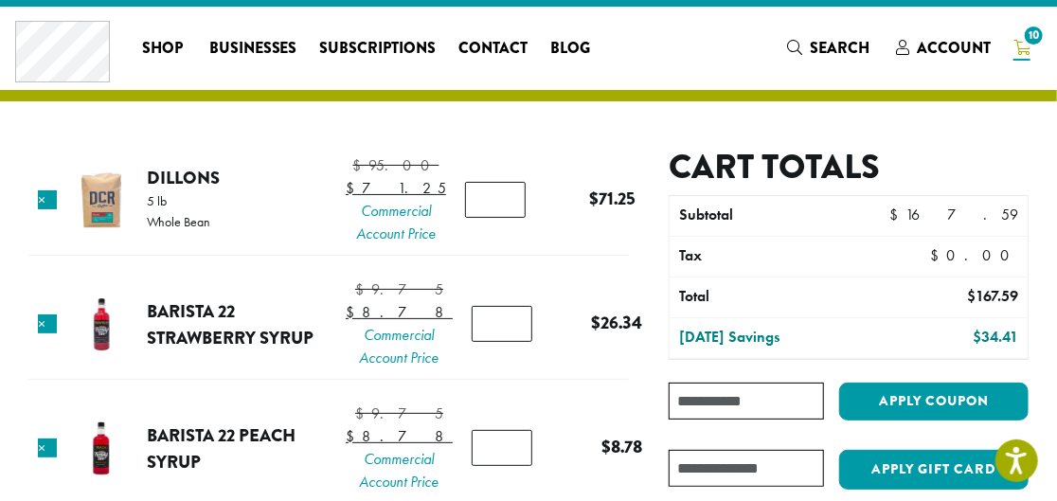
scroll to position [0, 0]
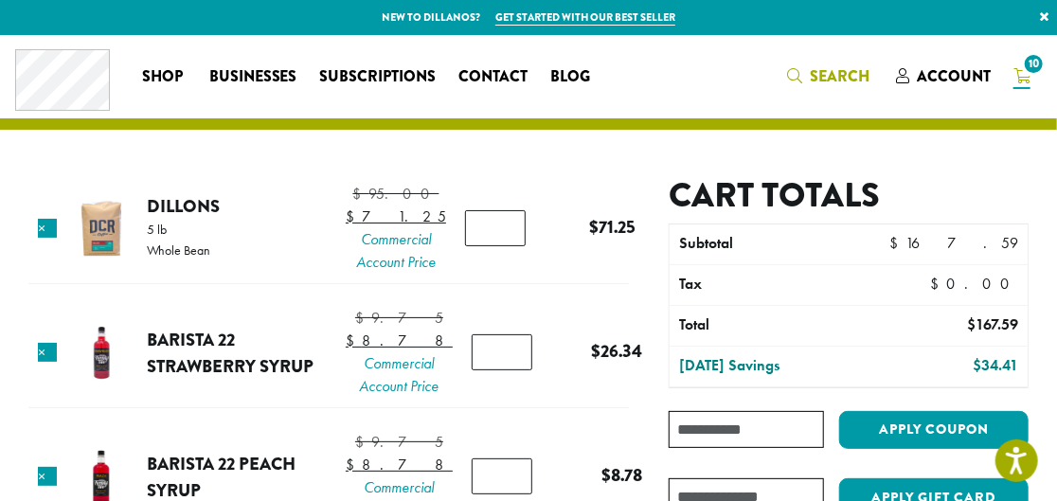
click at [823, 79] on span "Search" at bounding box center [840, 76] width 60 height 22
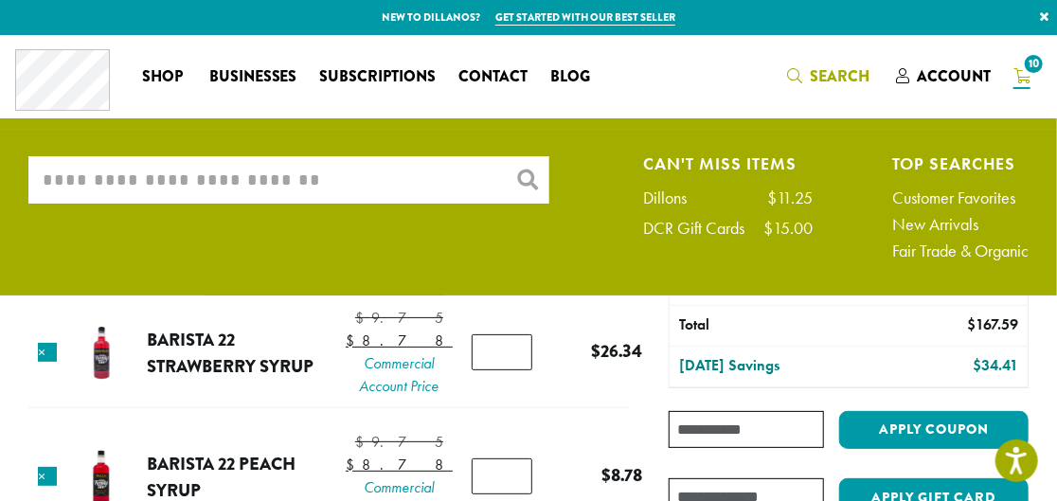
click at [445, 185] on input "What are you searching for?" at bounding box center [288, 179] width 521 height 47
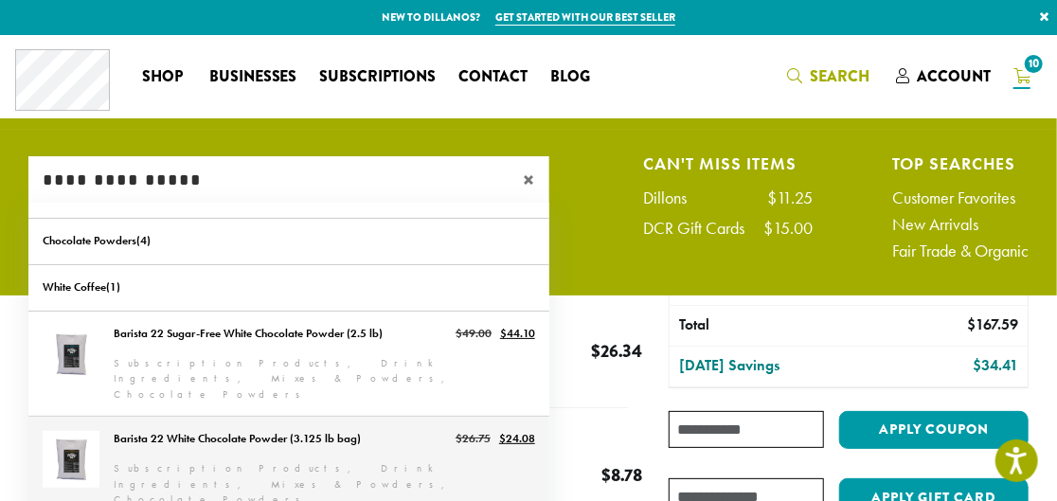
type input "**********"
click at [375, 424] on link "Barista 22 White Chocolate Powder (3.125 lb bag)" at bounding box center [288, 469] width 521 height 105
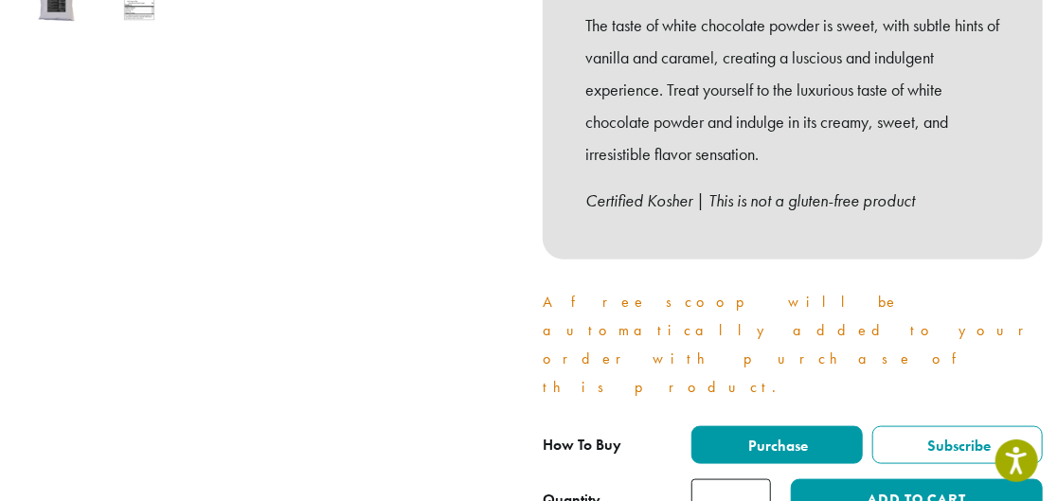
scroll to position [775, 0]
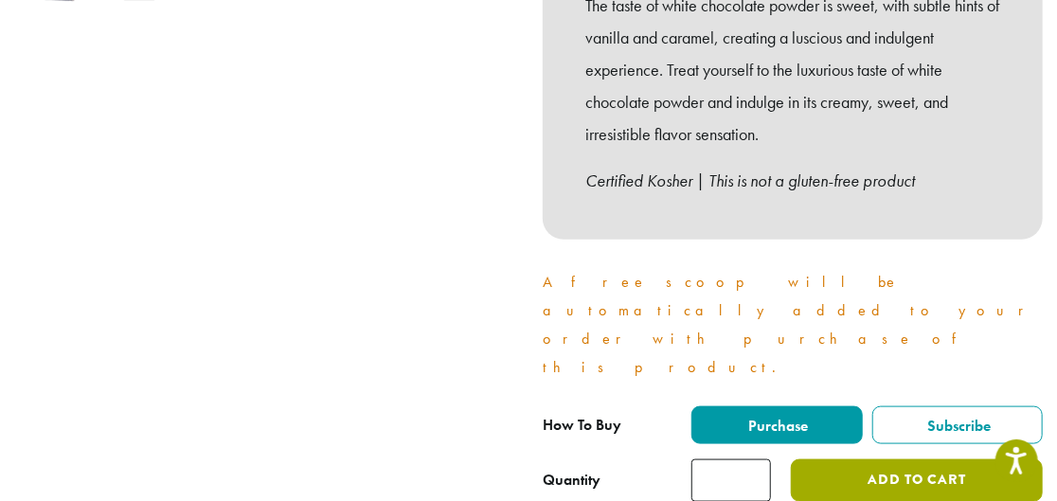
click at [838, 460] on button "Add to cart" at bounding box center [917, 481] width 252 height 43
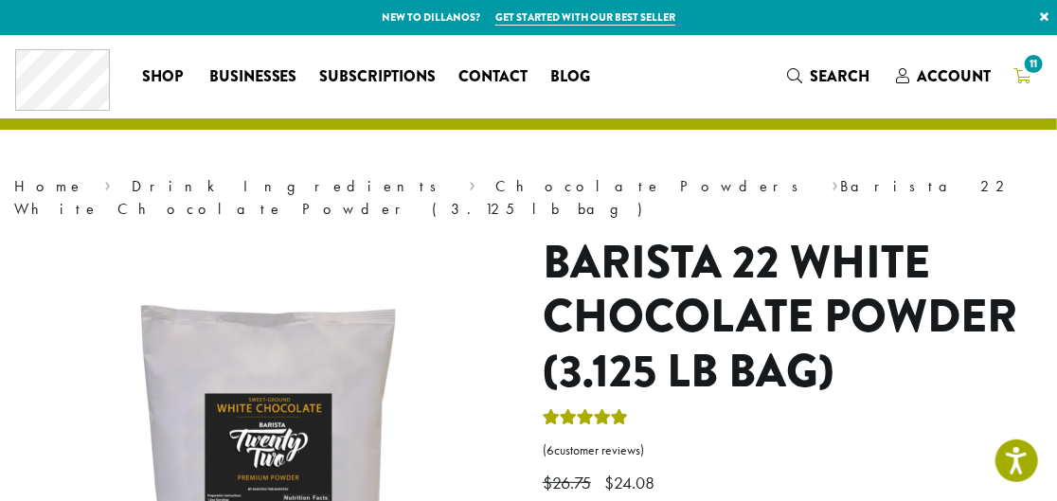
click at [1023, 66] on span "11" at bounding box center [1034, 64] width 26 height 26
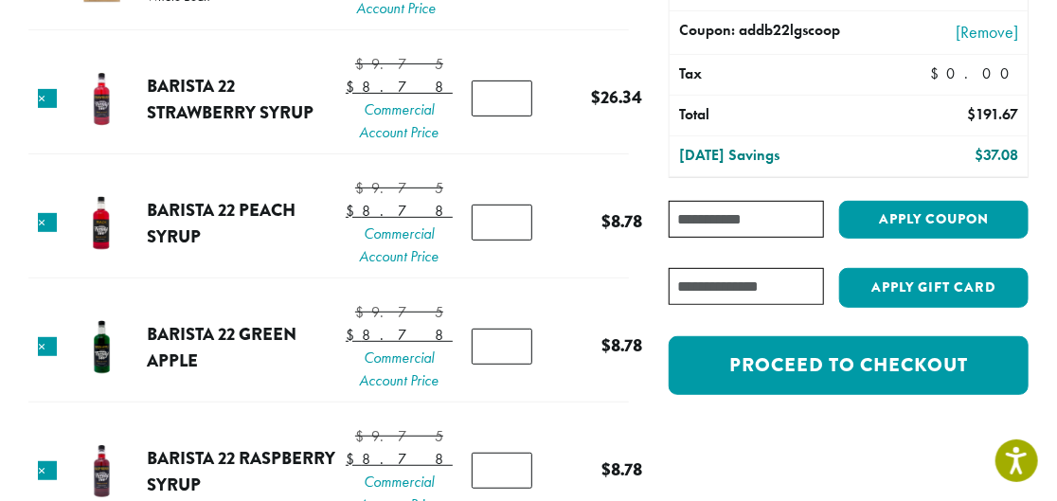
scroll to position [224, 0]
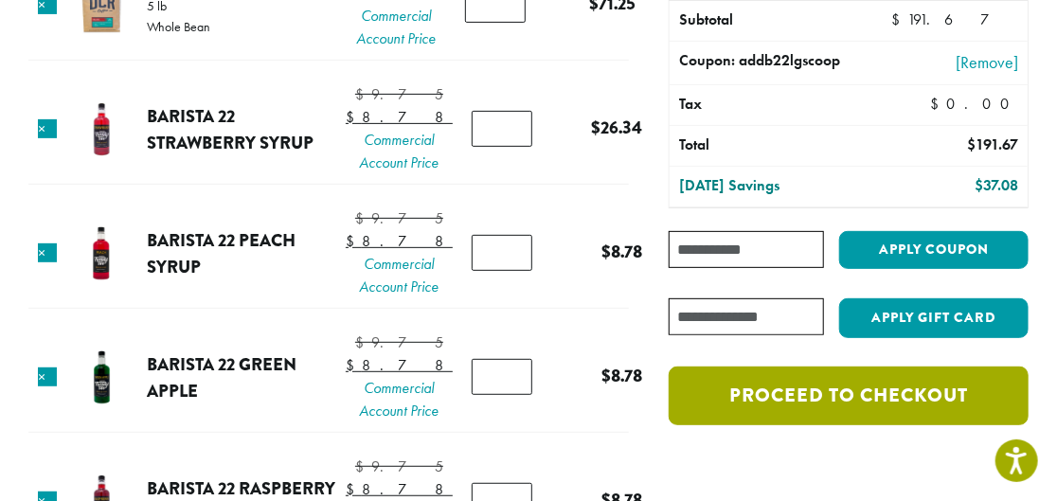
click at [816, 390] on link "Proceed to checkout" at bounding box center [849, 396] width 360 height 59
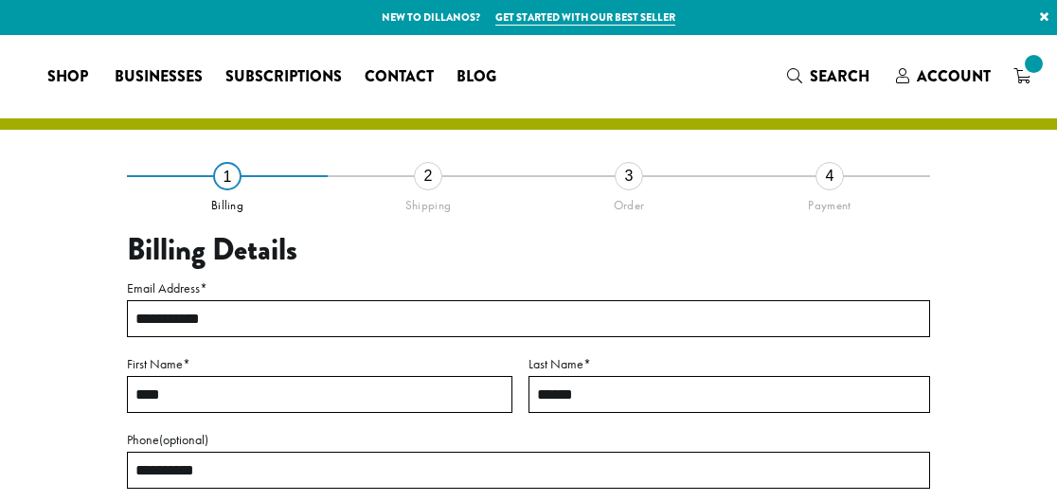
select select "**"
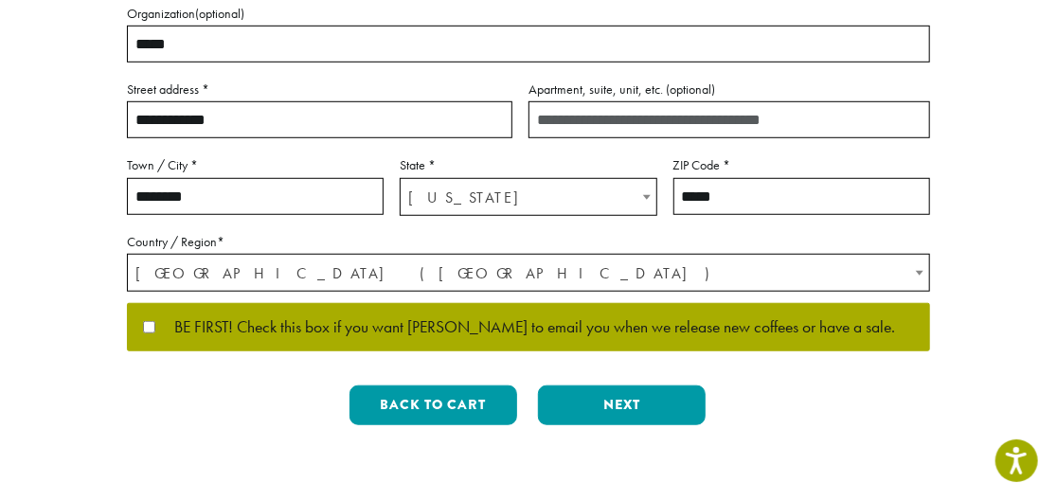
scroll to position [516, 0]
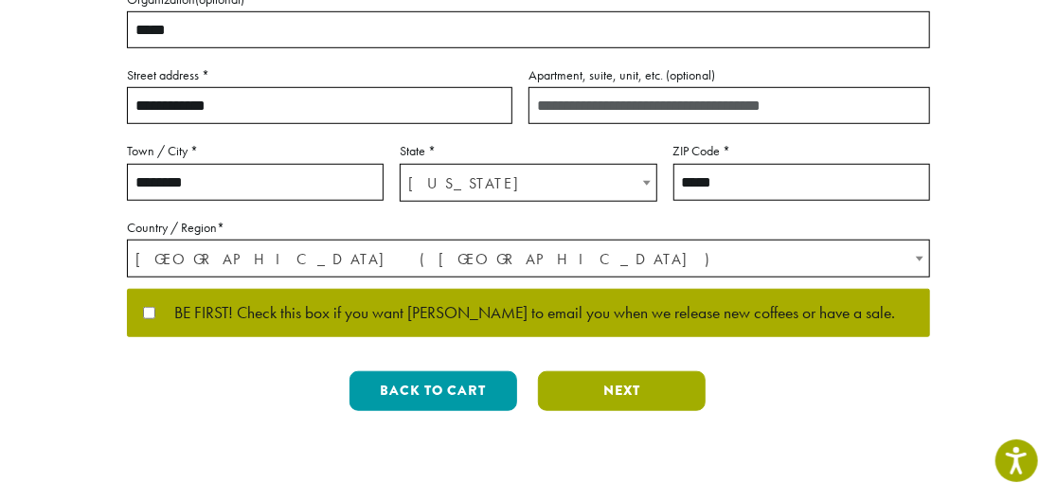
click at [626, 388] on button "Next" at bounding box center [622, 391] width 168 height 40
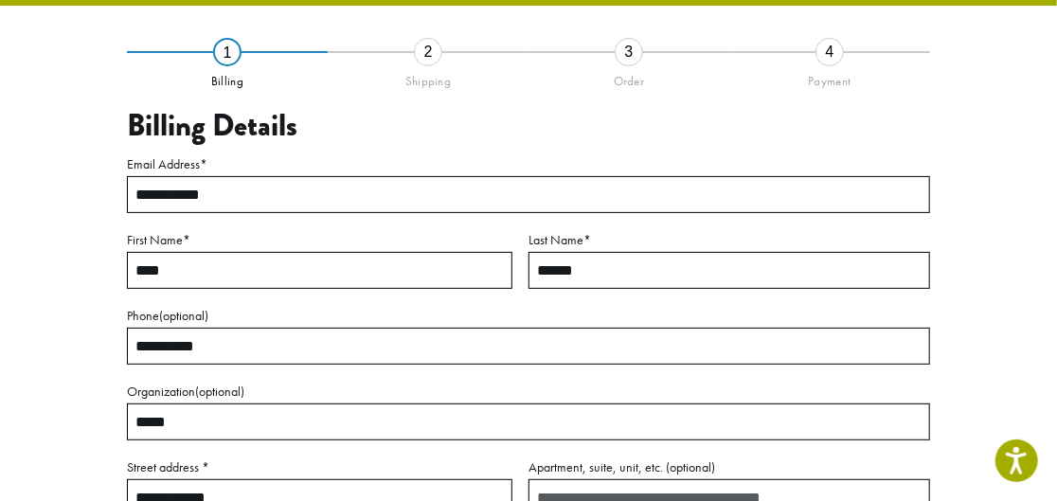
scroll to position [108, 0]
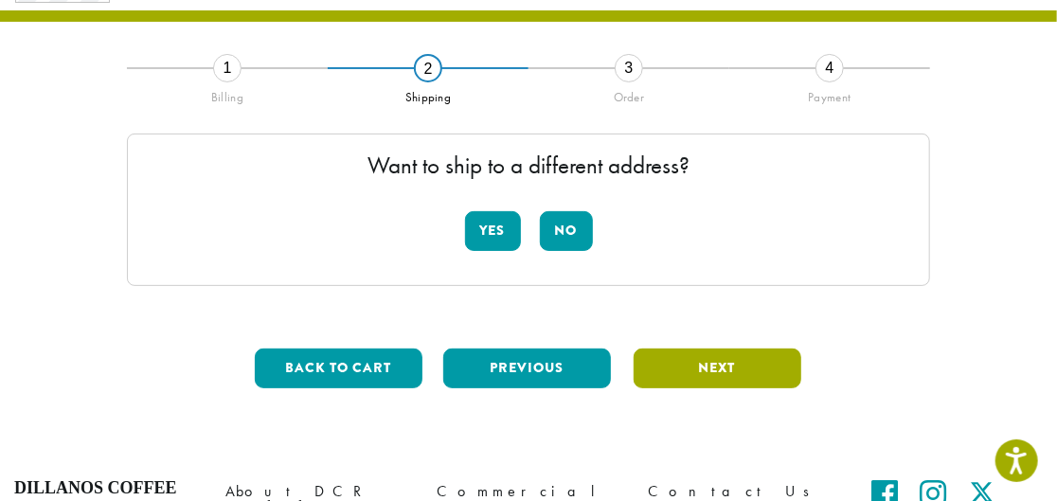
click at [687, 363] on button "Next" at bounding box center [718, 369] width 168 height 40
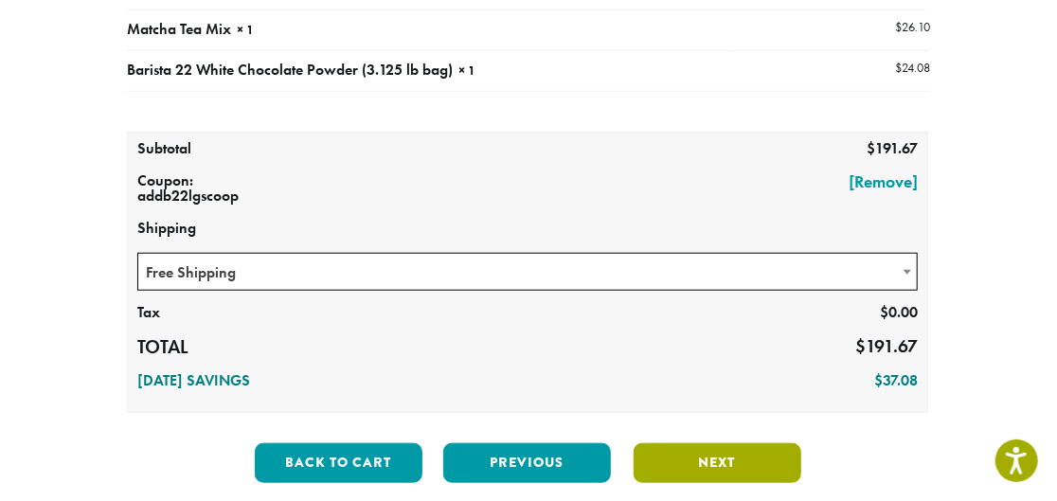
scroll to position [625, 0]
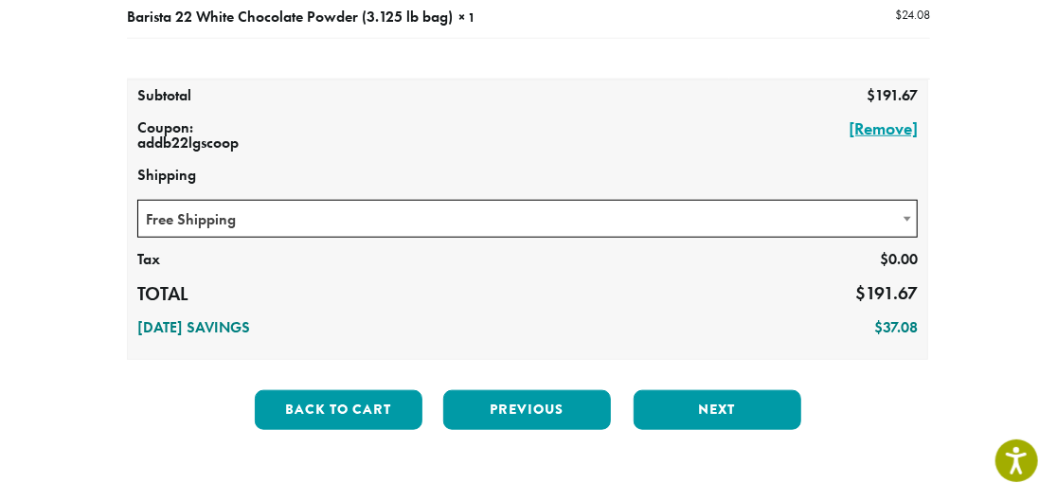
click at [886, 125] on link "[Remove]" at bounding box center [607, 128] width 621 height 17
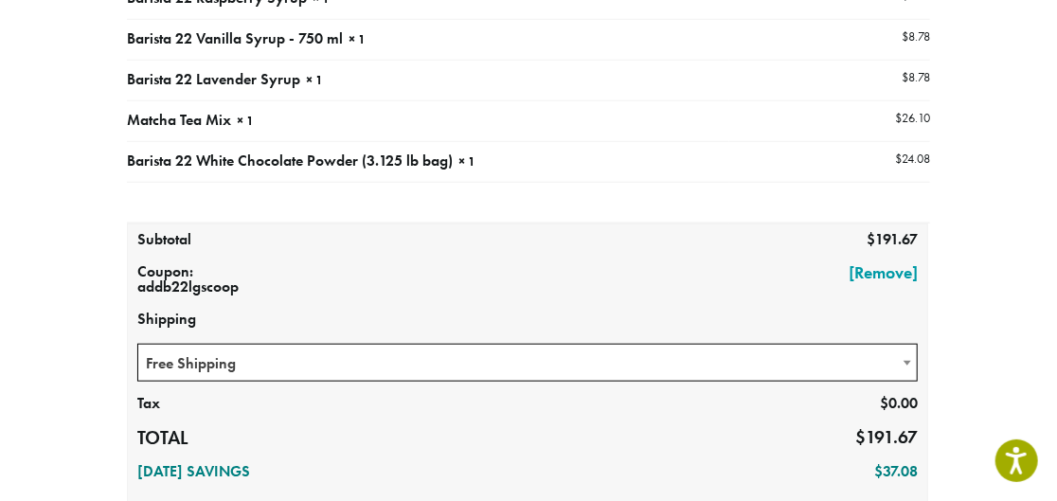
scroll to position [682, 0]
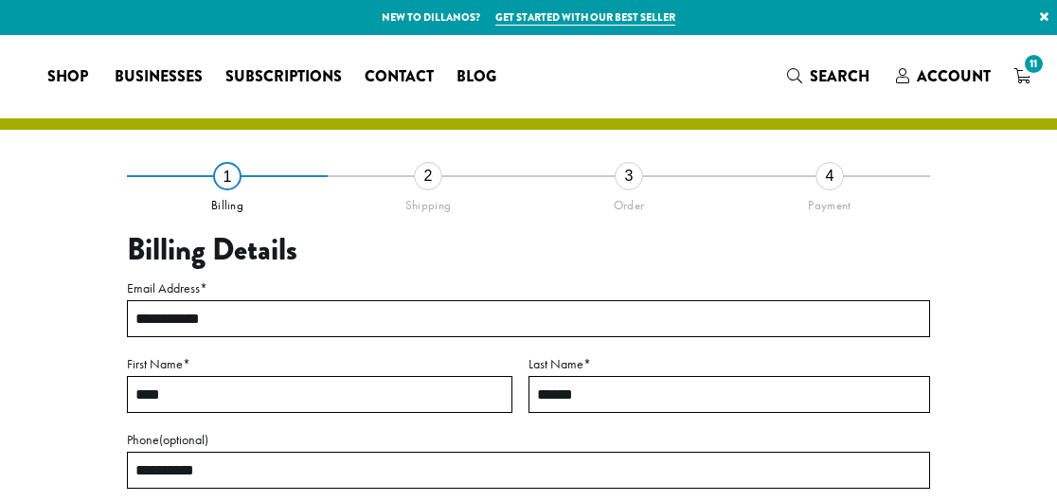
select select "**"
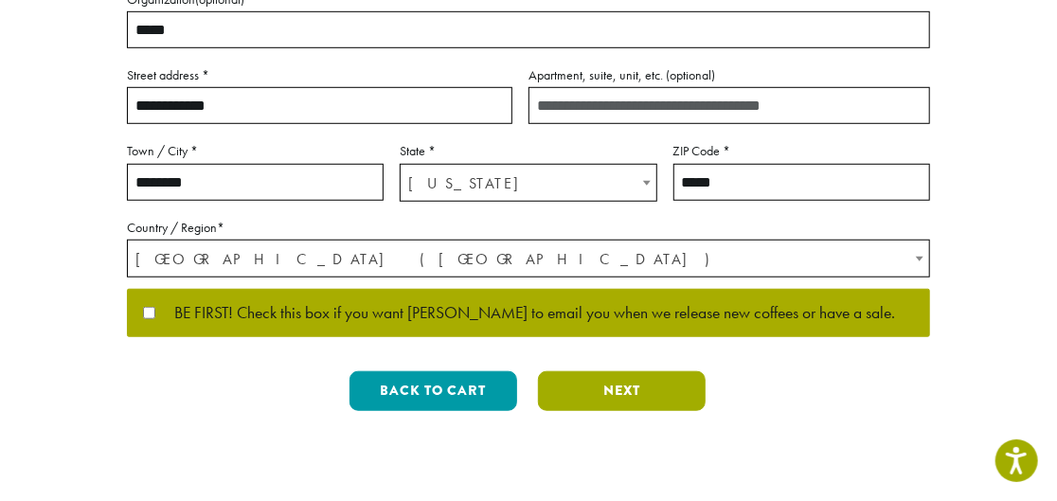
click at [659, 384] on button "Next" at bounding box center [622, 391] width 168 height 40
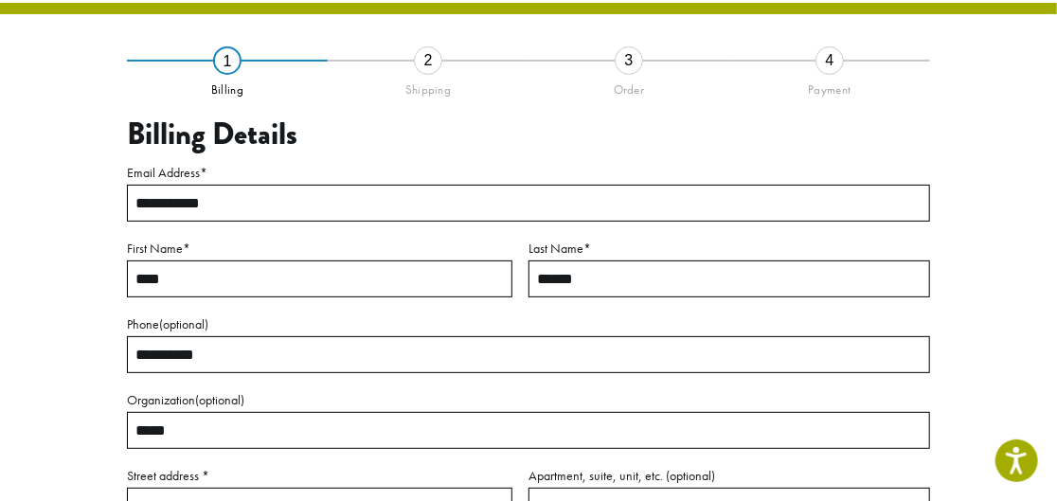
scroll to position [108, 0]
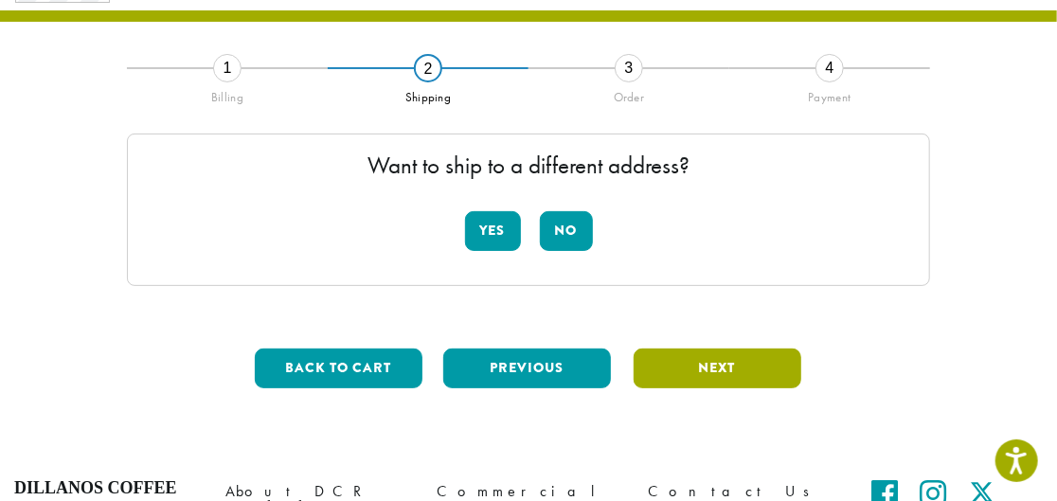
click at [691, 360] on button "Next" at bounding box center [718, 369] width 168 height 40
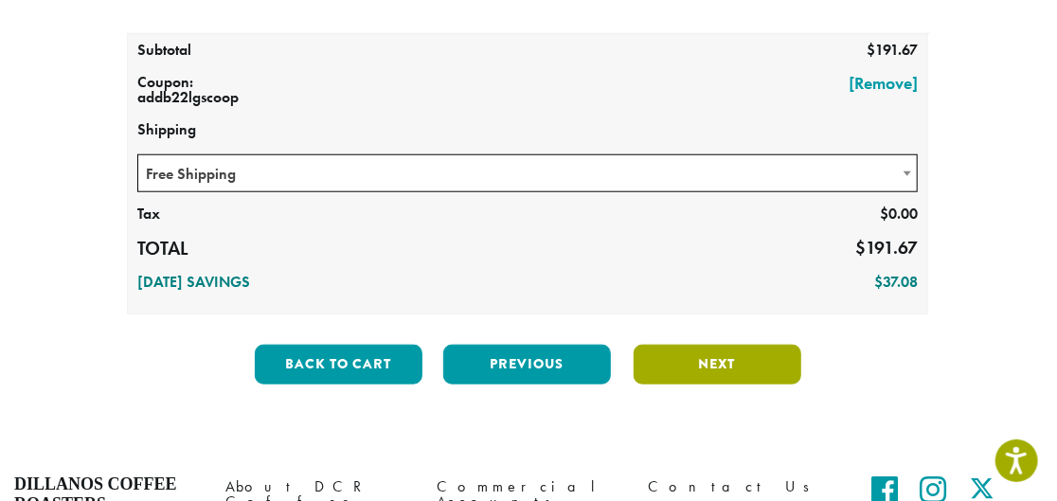
scroll to position [711, 0]
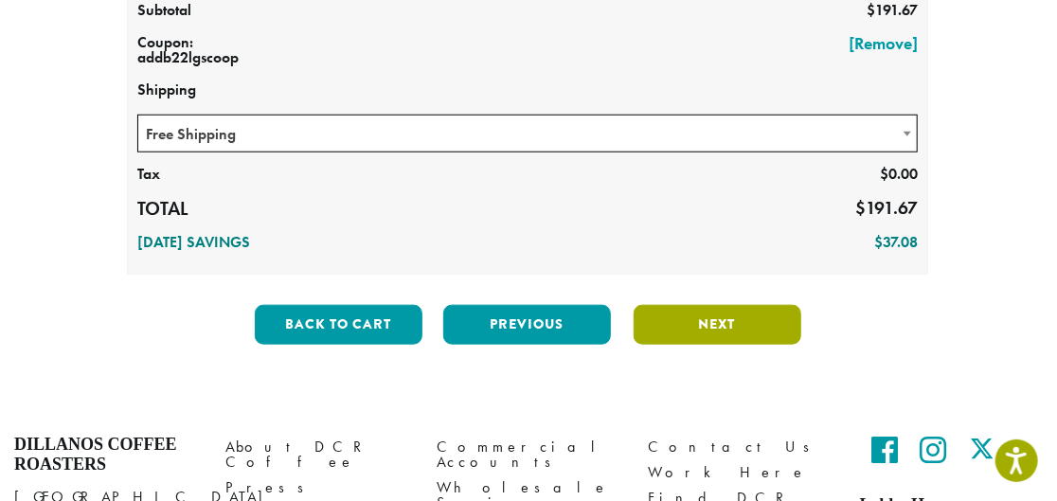
click at [733, 320] on button "Next" at bounding box center [718, 325] width 168 height 40
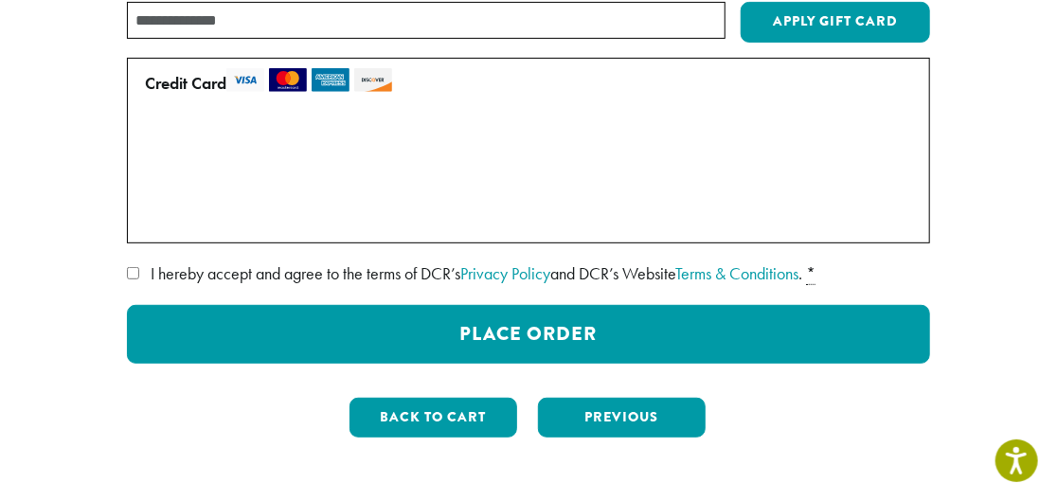
scroll to position [280, 0]
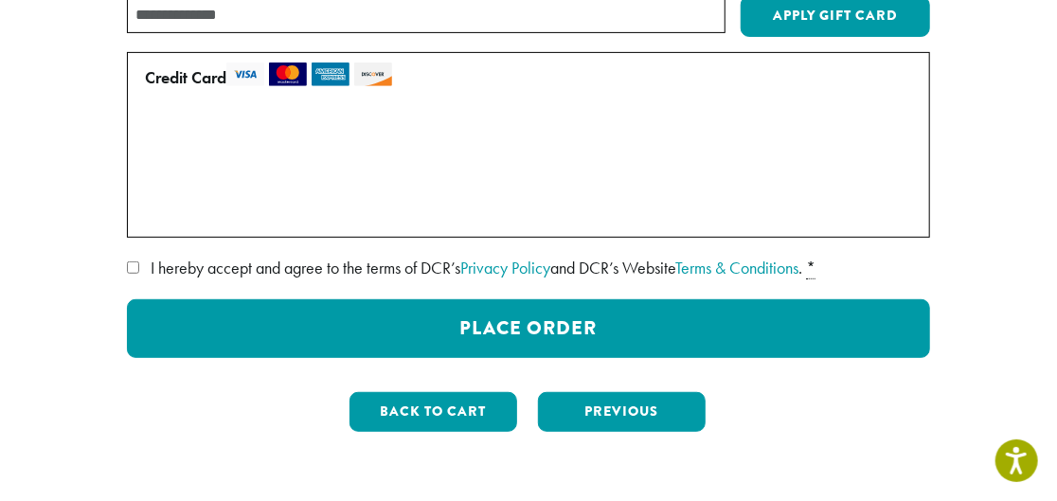
click at [180, 264] on span "I hereby accept and agree to the terms of DCR’s Privacy Policy and DCR’s Websit…" at bounding box center [477, 268] width 652 height 22
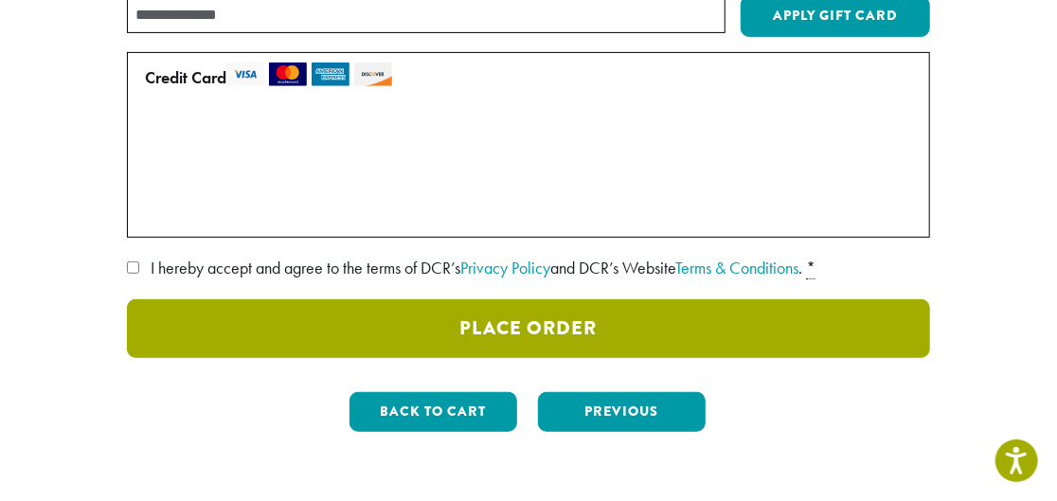
click at [483, 323] on button "Place Order" at bounding box center [528, 328] width 803 height 59
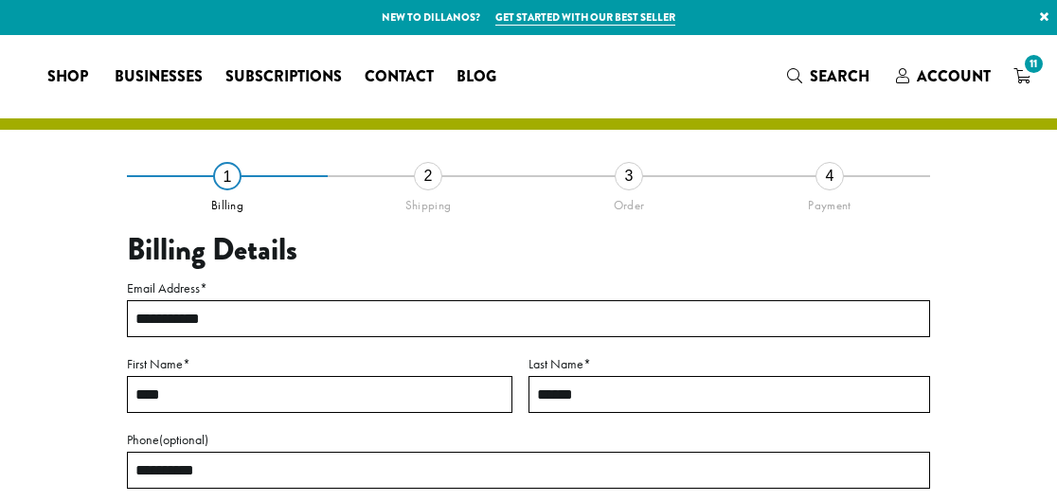
select select "**"
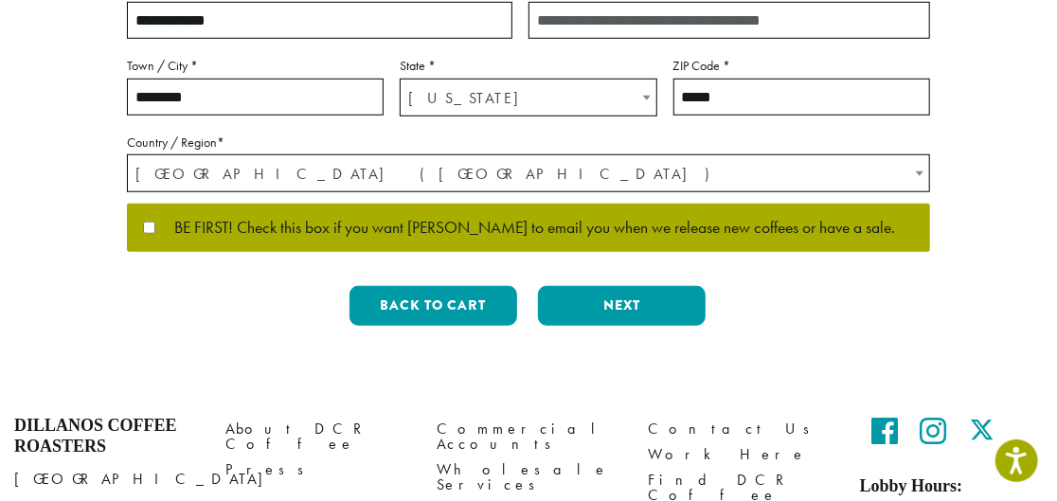
scroll to position [603, 0]
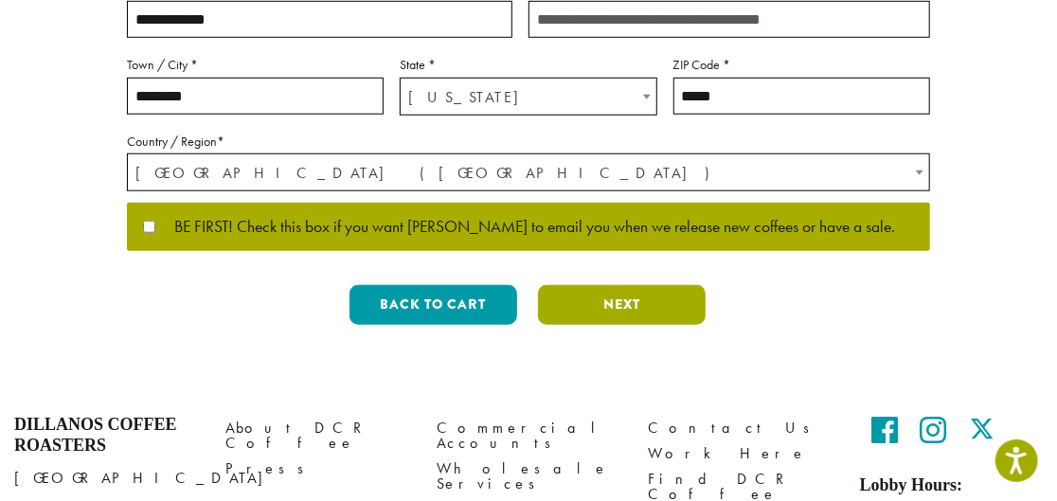
click at [638, 309] on button "Next" at bounding box center [622, 305] width 168 height 40
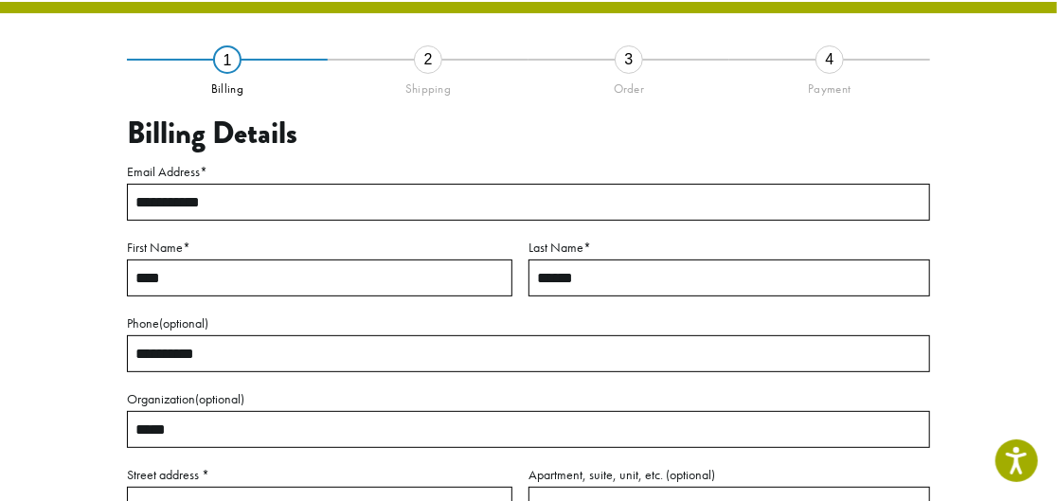
scroll to position [108, 0]
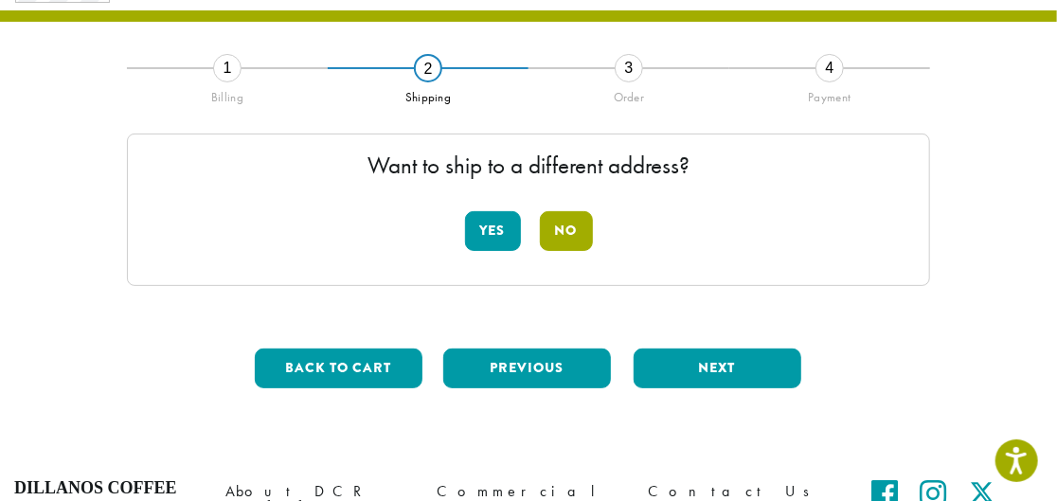
click at [564, 225] on button "No" at bounding box center [566, 231] width 53 height 40
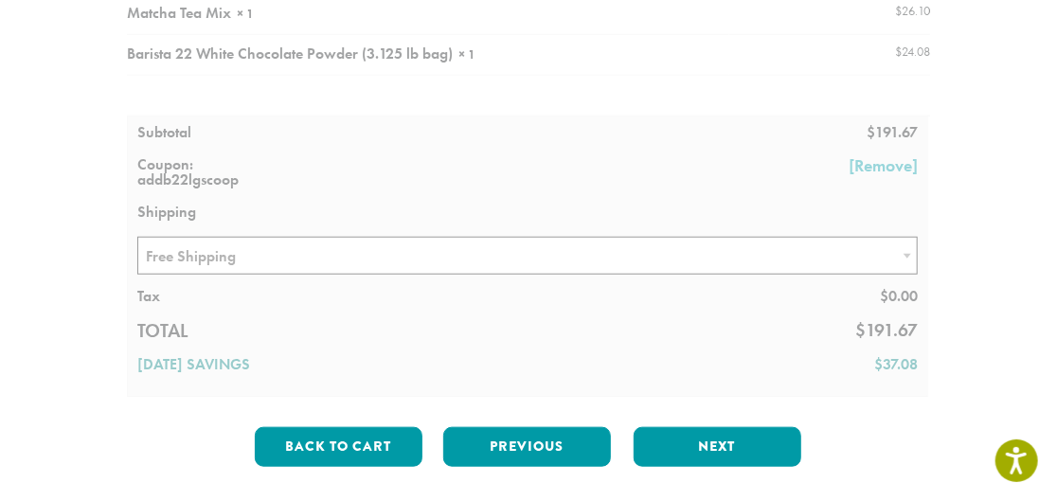
scroll to position [603, 0]
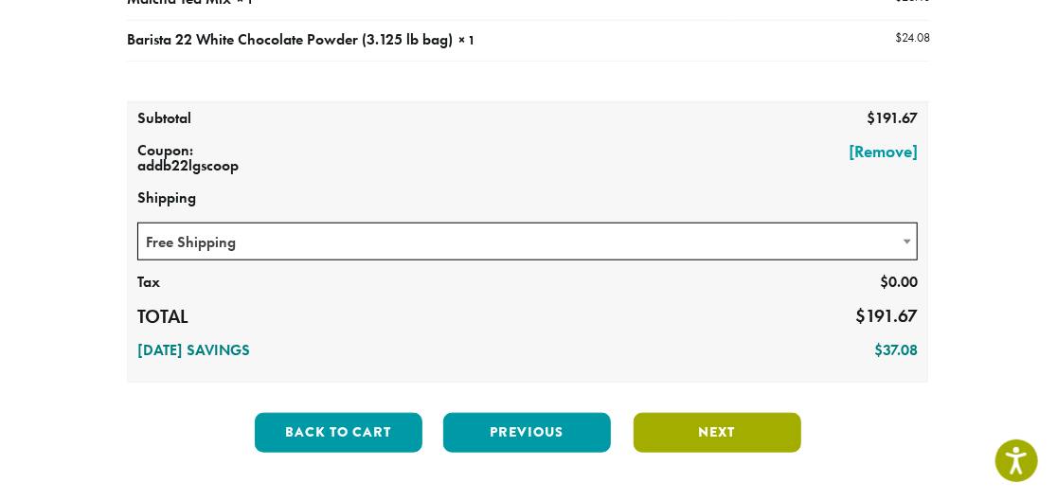
click at [731, 433] on button "Next" at bounding box center [718, 433] width 168 height 40
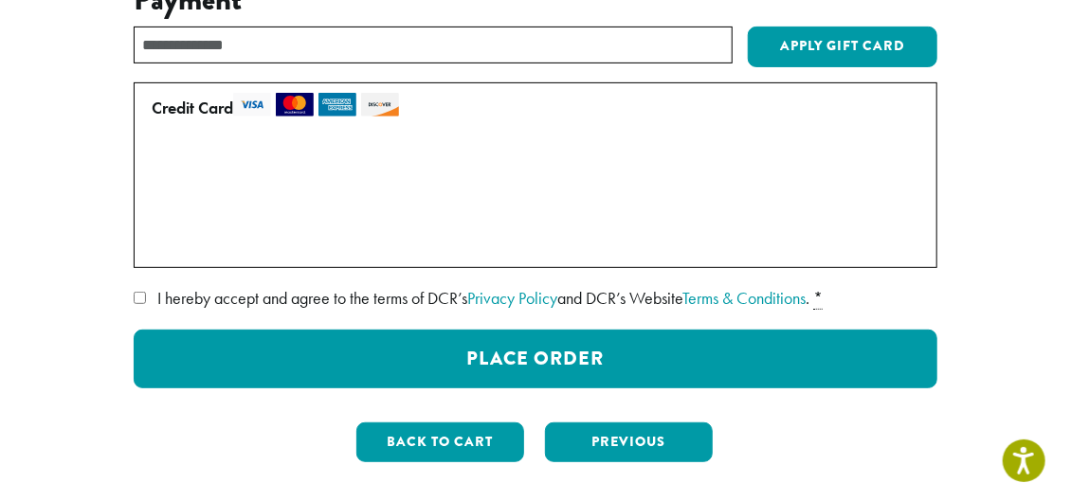
scroll to position [280, 0]
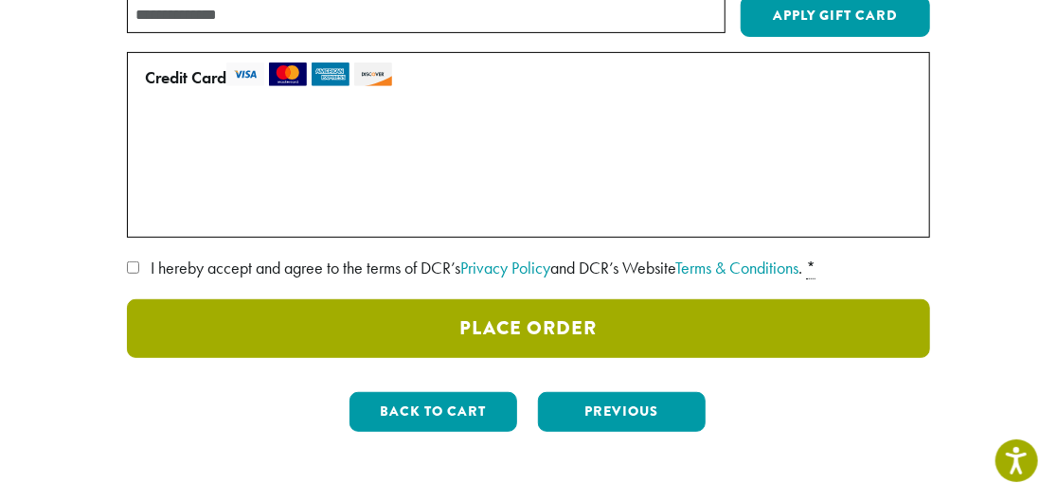
click at [468, 332] on button "Place Order" at bounding box center [528, 328] width 803 height 59
